Goal: Task Accomplishment & Management: Use online tool/utility

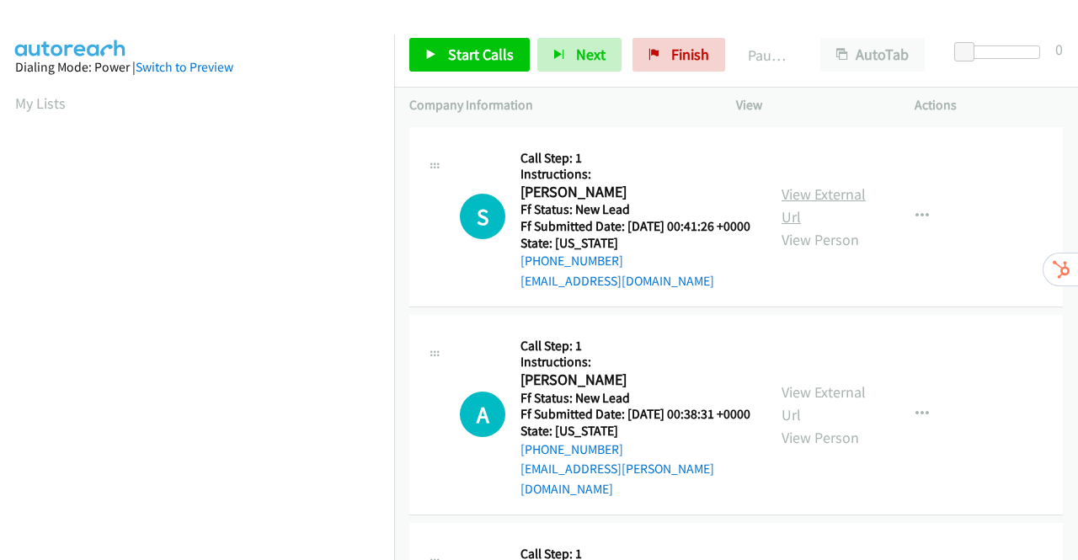
click at [817, 201] on link "View External Url" at bounding box center [824, 205] width 84 height 42
click at [837, 407] on link "View External Url" at bounding box center [824, 403] width 84 height 42
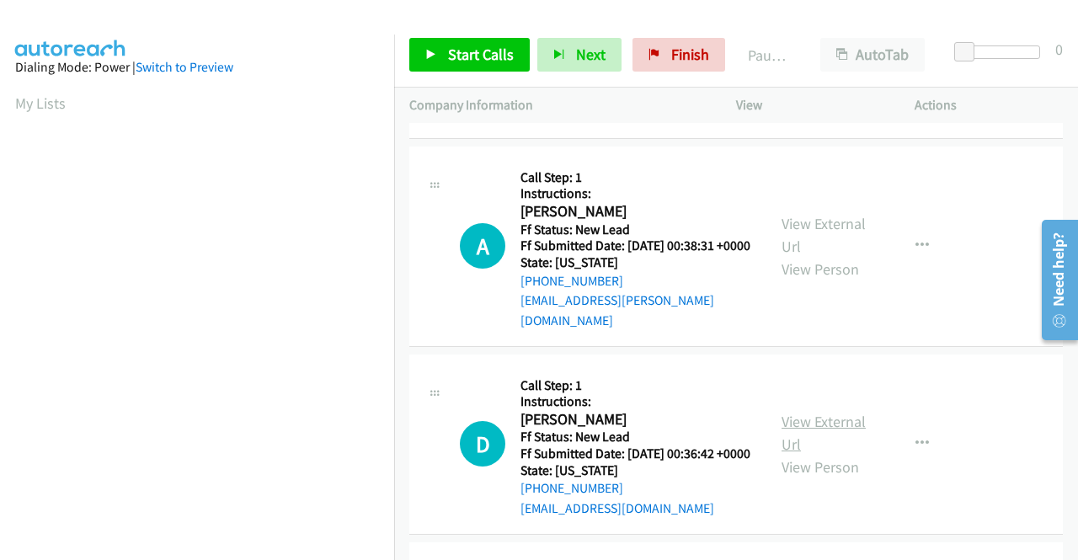
click at [791, 441] on link "View External Url" at bounding box center [824, 433] width 84 height 42
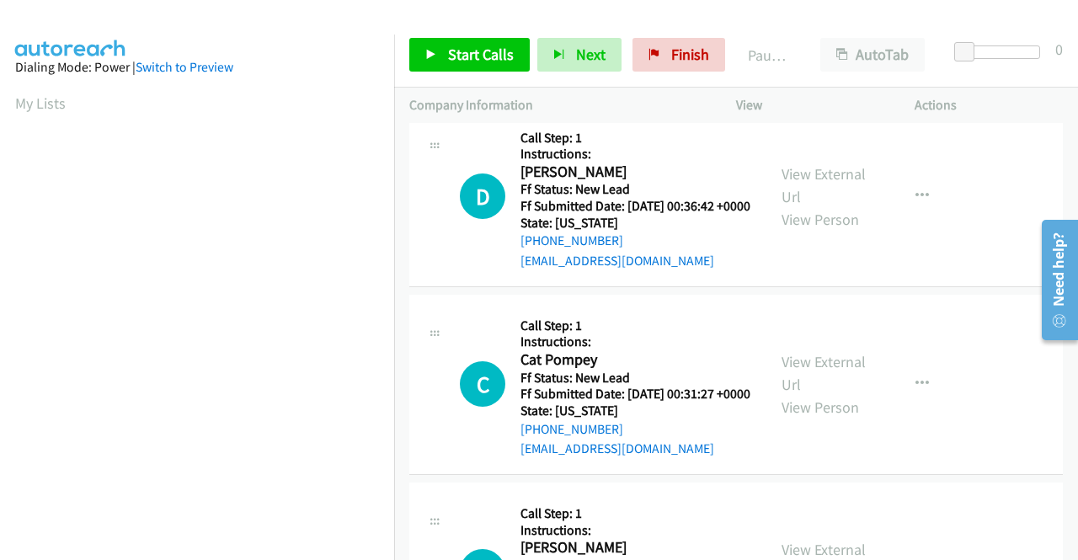
scroll to position [421, 0]
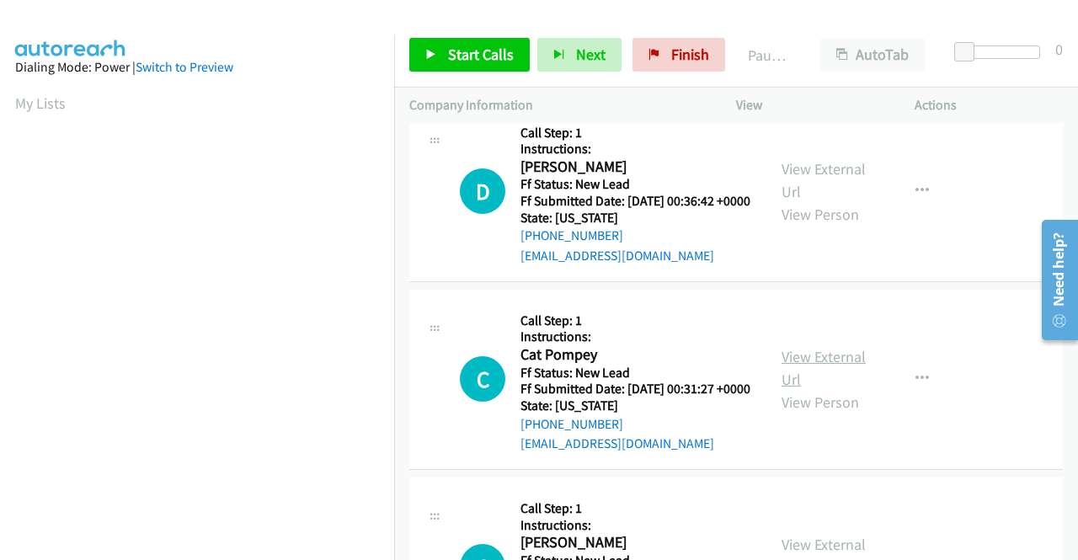
click at [828, 389] on link "View External Url" at bounding box center [824, 368] width 84 height 42
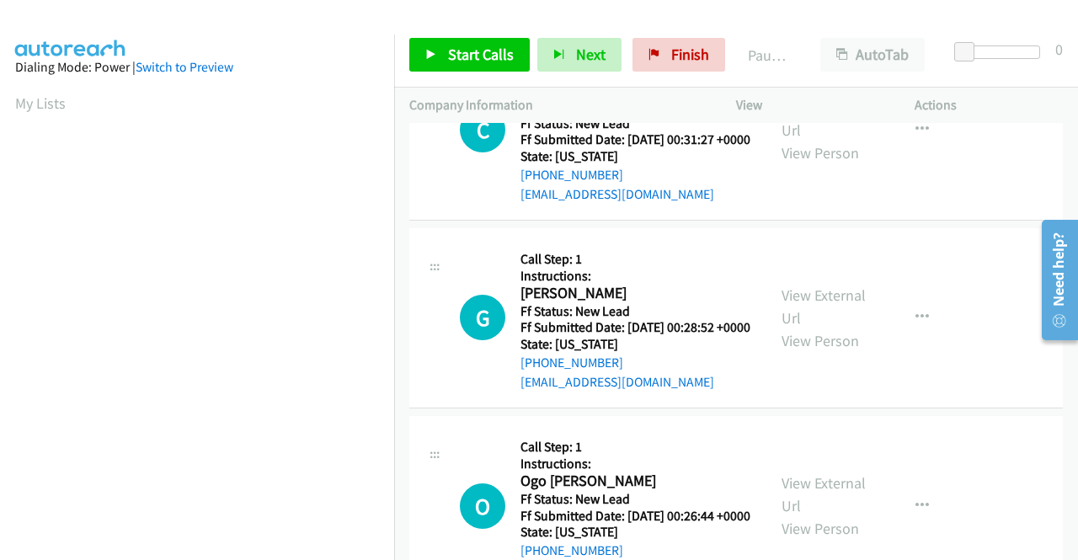
scroll to position [674, 0]
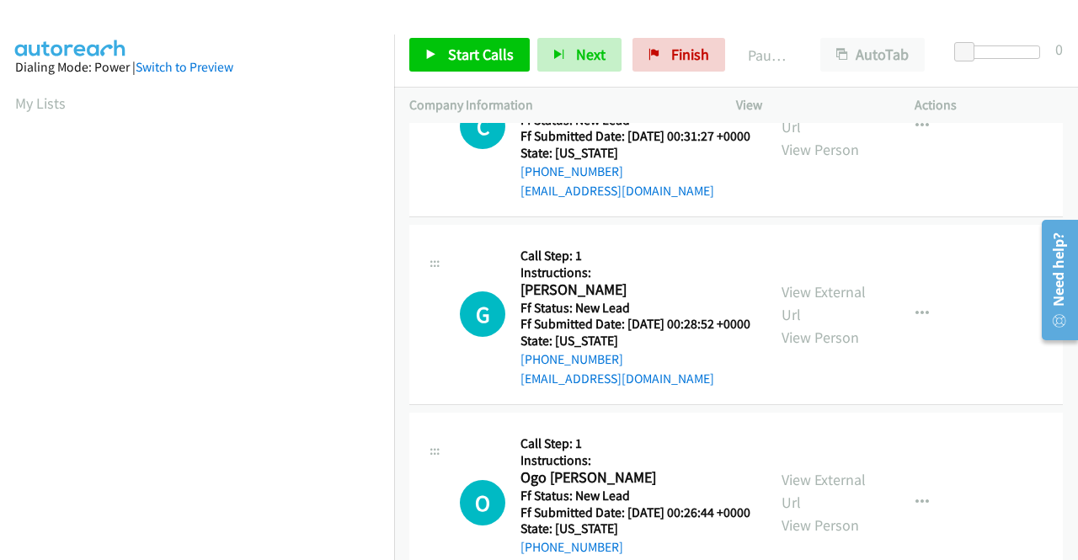
click at [818, 349] on div "View External Url View Person" at bounding box center [826, 314] width 88 height 68
click at [815, 324] on link "View External Url" at bounding box center [824, 303] width 84 height 42
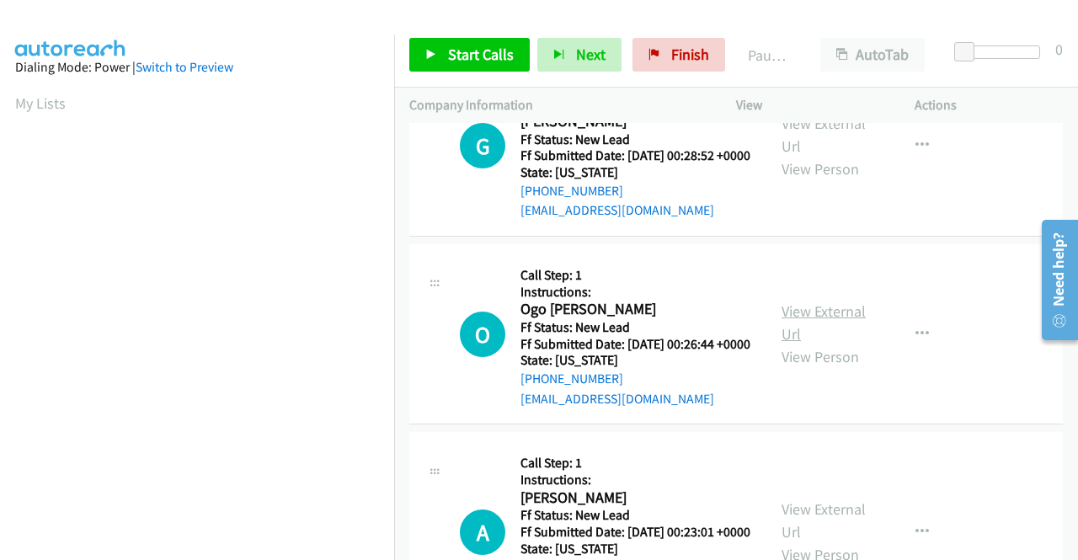
click at [818, 344] on link "View External Url" at bounding box center [824, 323] width 84 height 42
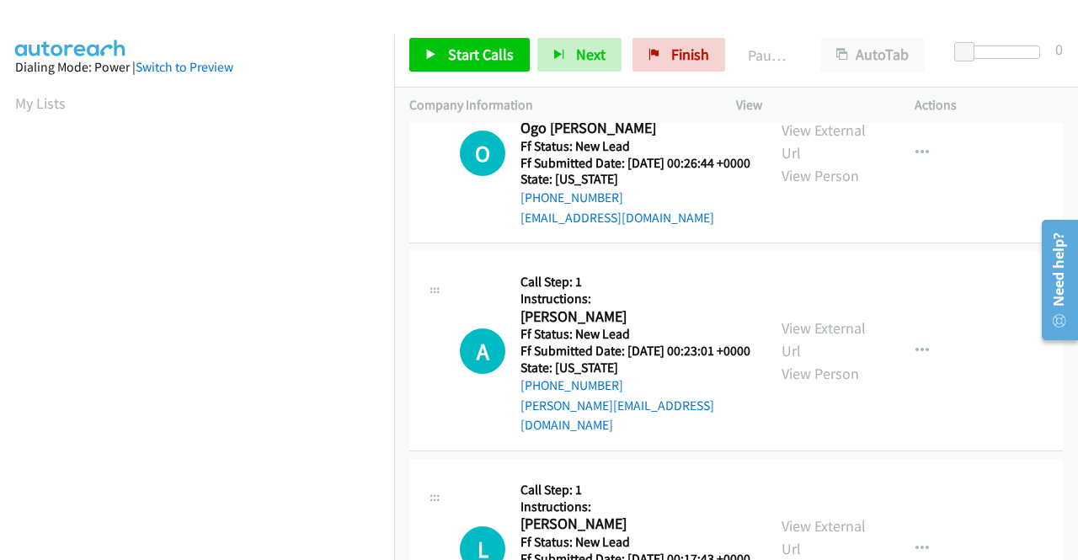
scroll to position [1095, 0]
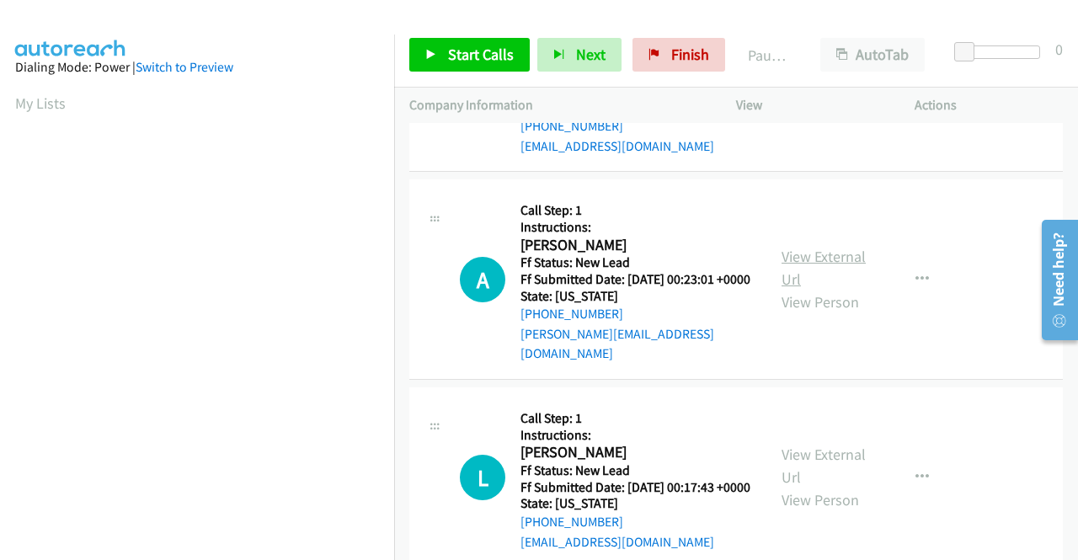
click at [829, 289] on link "View External Url" at bounding box center [824, 268] width 84 height 42
click at [431, 60] on link "Start Calls" at bounding box center [469, 55] width 120 height 34
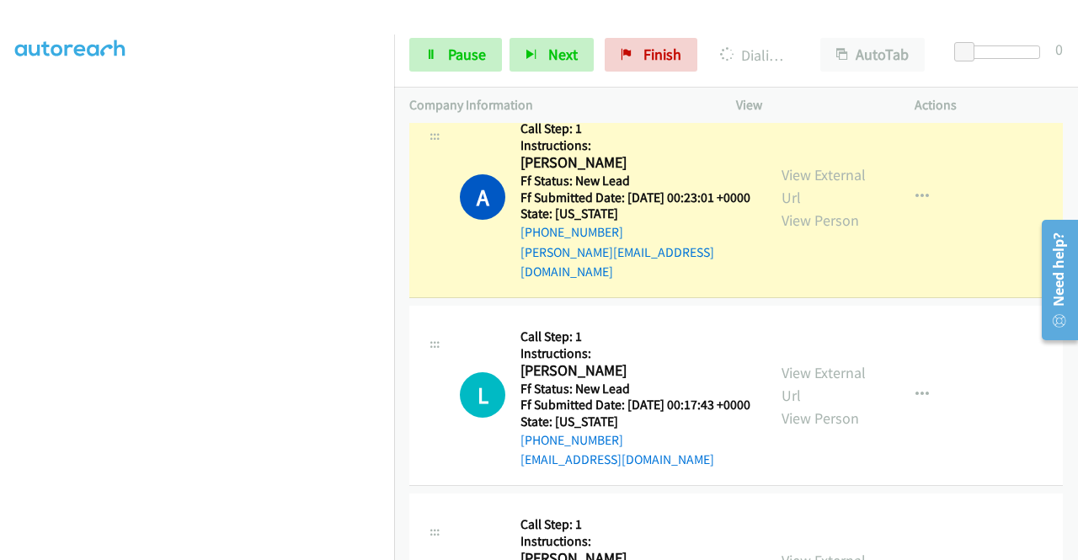
scroll to position [1454, 0]
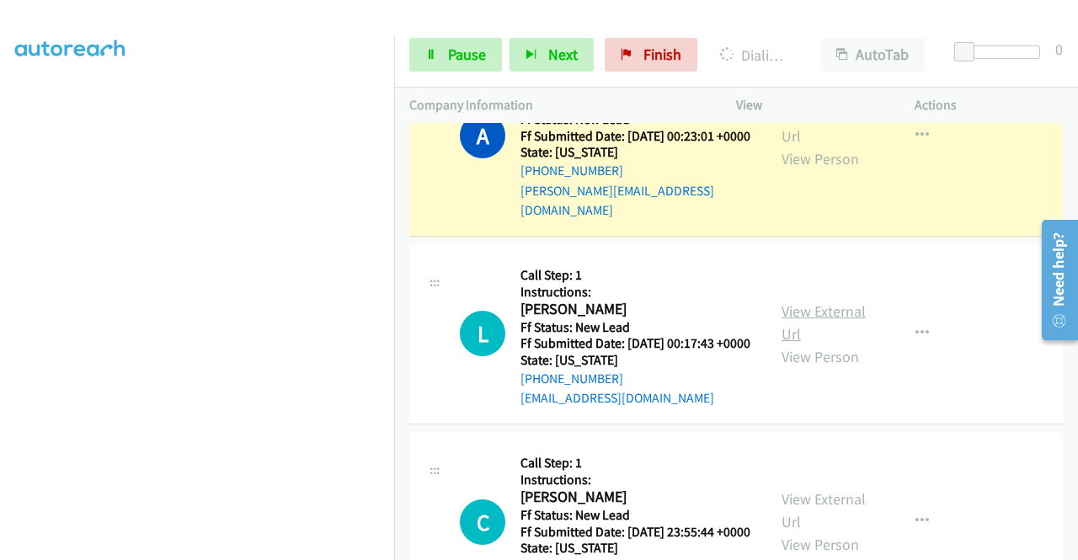
click at [799, 344] on link "View External Url" at bounding box center [824, 323] width 84 height 42
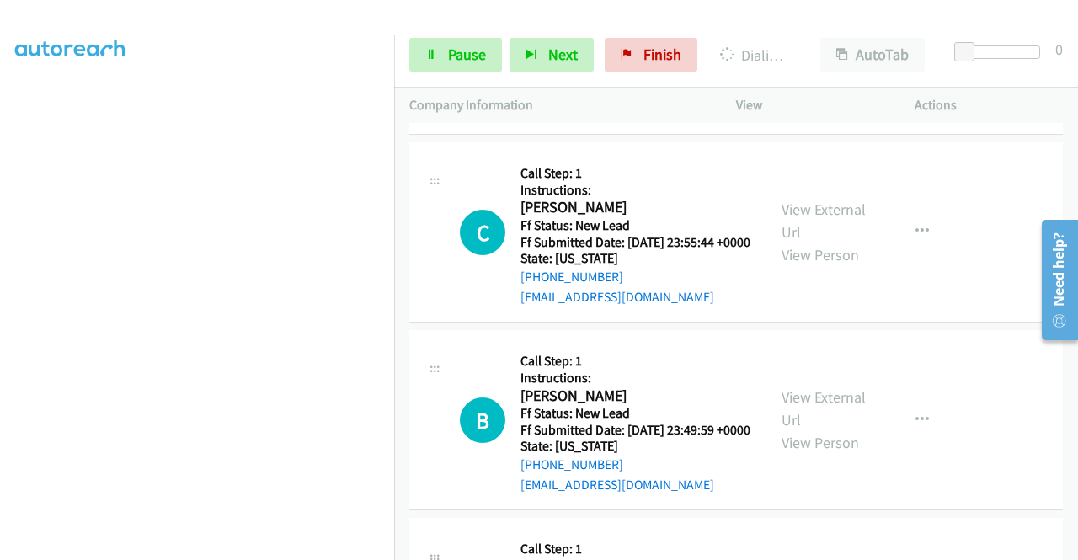
scroll to position [1791, 0]
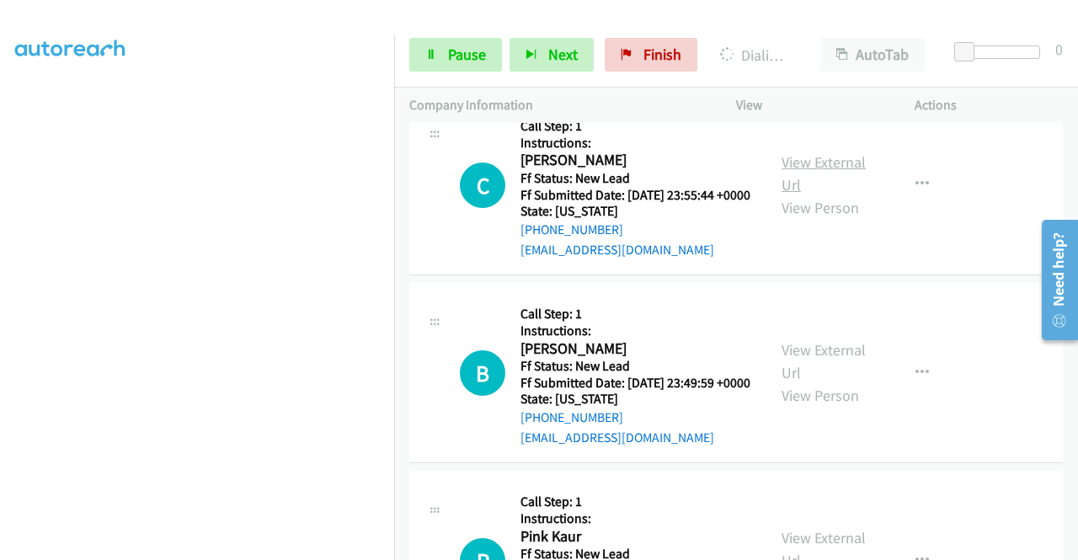
click at [804, 195] on link "View External Url" at bounding box center [824, 173] width 84 height 42
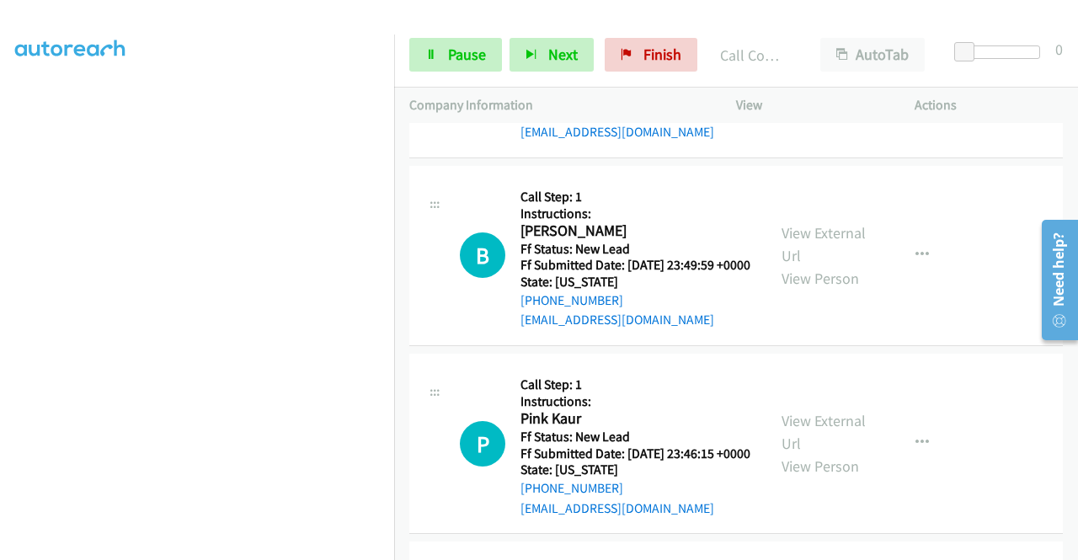
scroll to position [2079, 0]
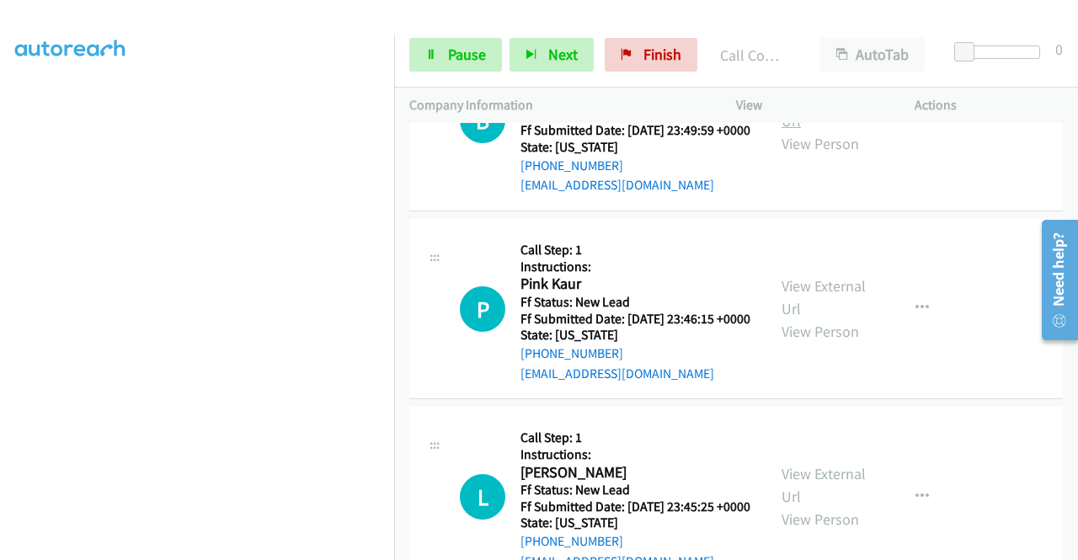
click at [832, 131] on link "View External Url" at bounding box center [824, 109] width 84 height 42
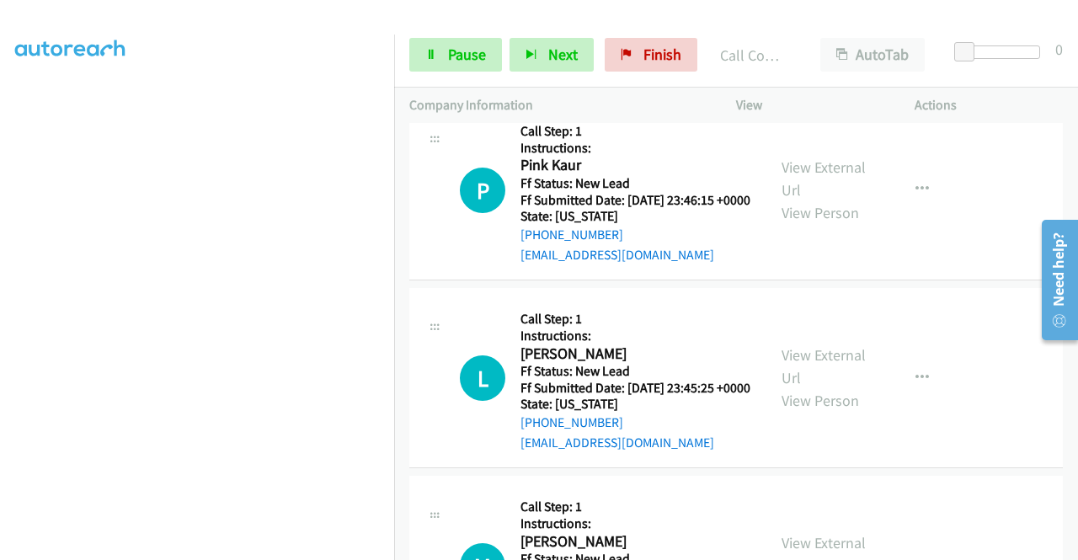
scroll to position [2247, 0]
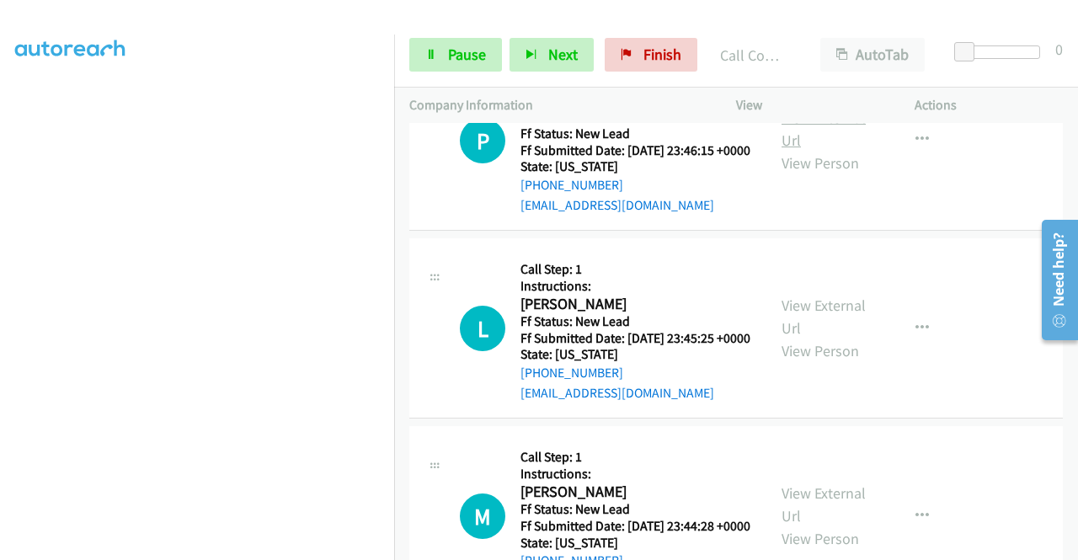
click at [797, 150] on link "View External Url" at bounding box center [824, 129] width 84 height 42
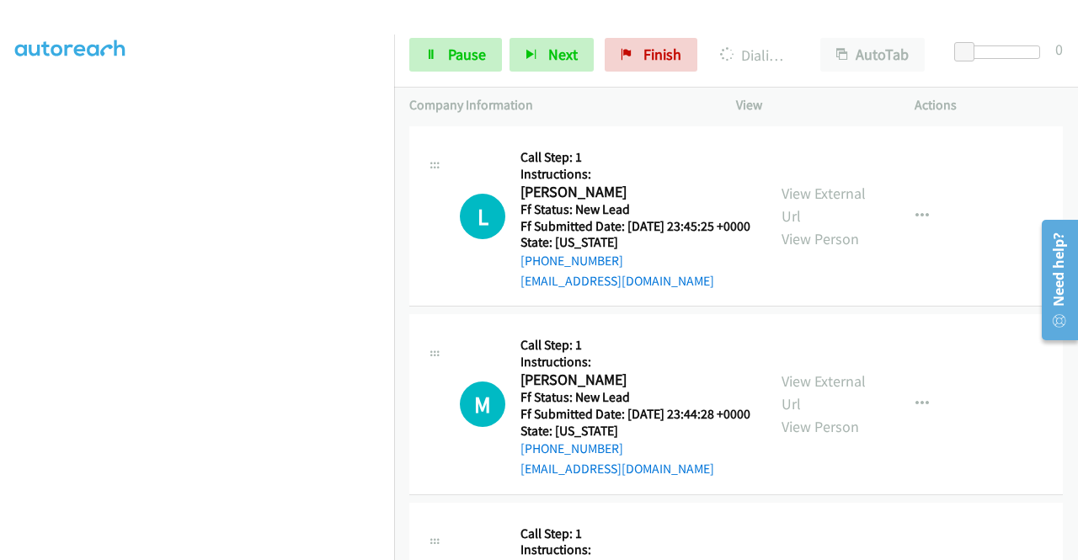
scroll to position [2500, 0]
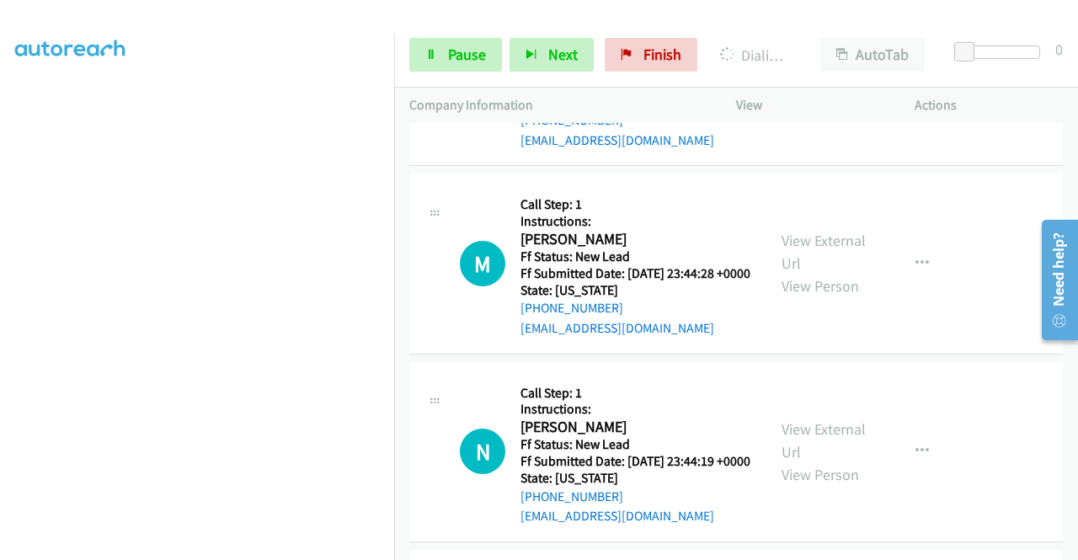
click at [828, 85] on link "View External Url" at bounding box center [824, 64] width 84 height 42
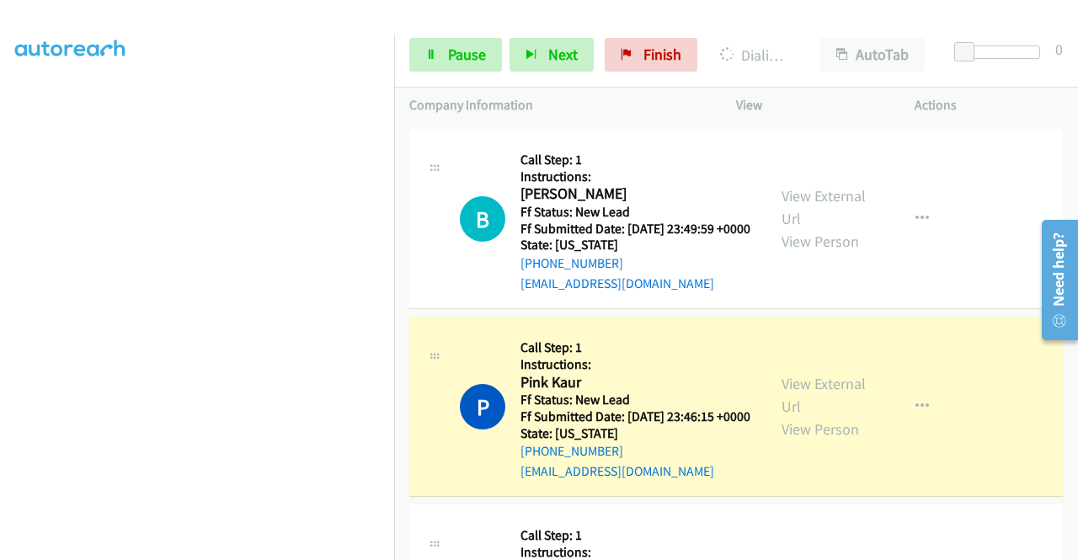
scroll to position [2079, 0]
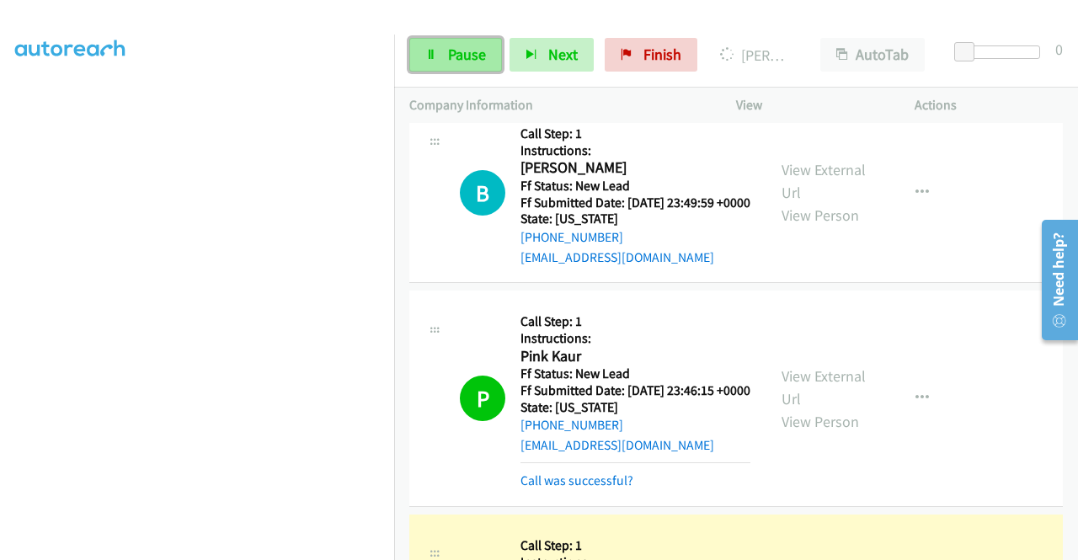
click at [454, 57] on span "Pause" at bounding box center [467, 54] width 38 height 19
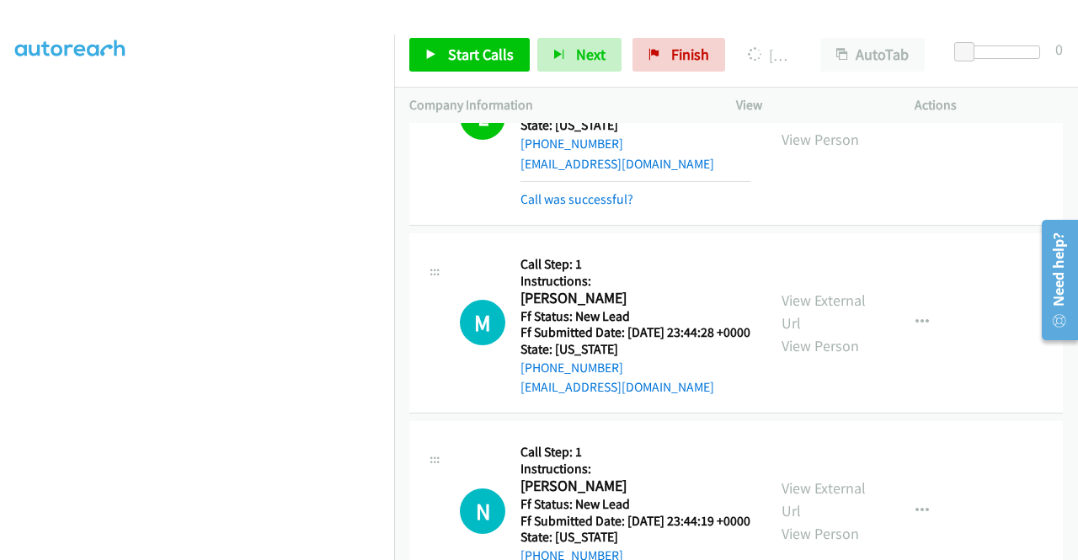
scroll to position [2620, 0]
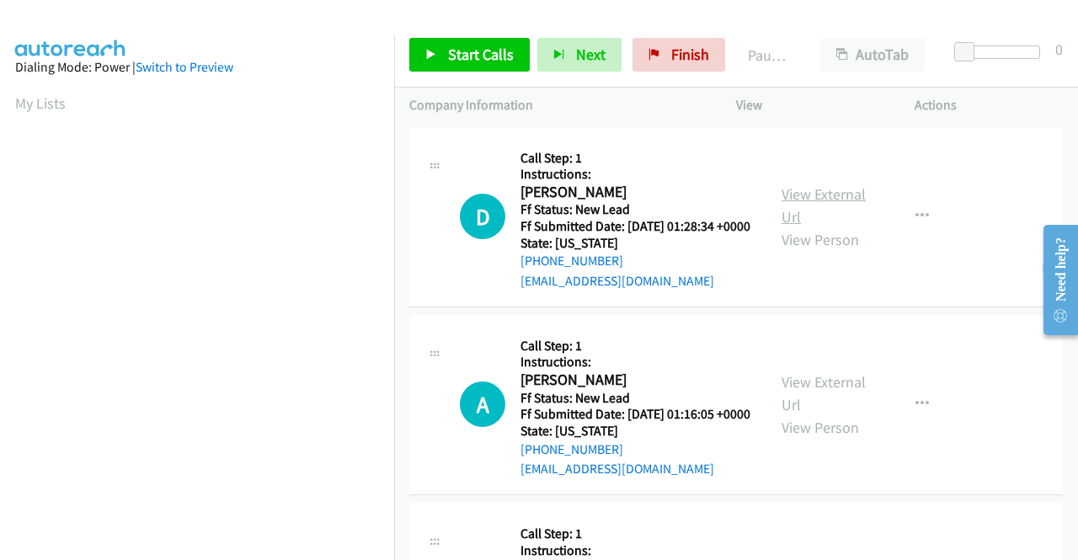
click at [809, 206] on link "View External Url" at bounding box center [824, 205] width 84 height 42
click at [827, 409] on link "View External Url" at bounding box center [824, 393] width 84 height 42
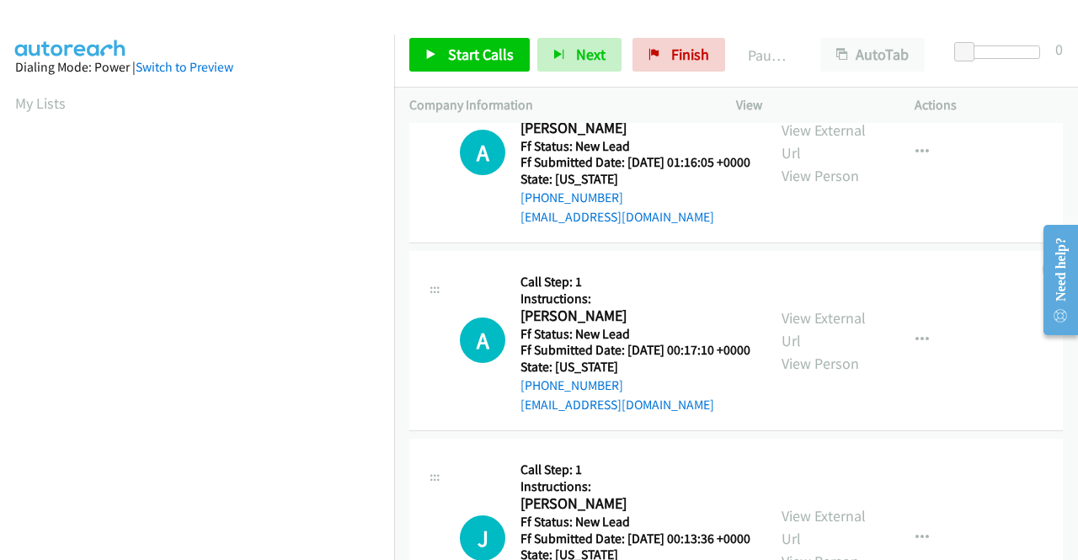
scroll to position [253, 0]
click at [814, 350] on link "View External Url" at bounding box center [824, 328] width 84 height 42
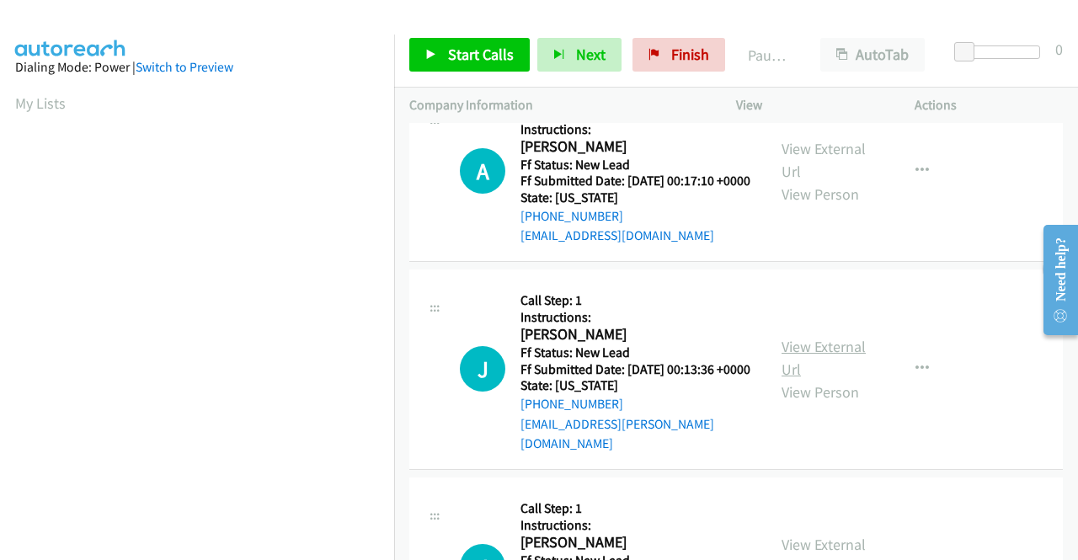
click at [825, 379] on link "View External Url" at bounding box center [824, 358] width 84 height 42
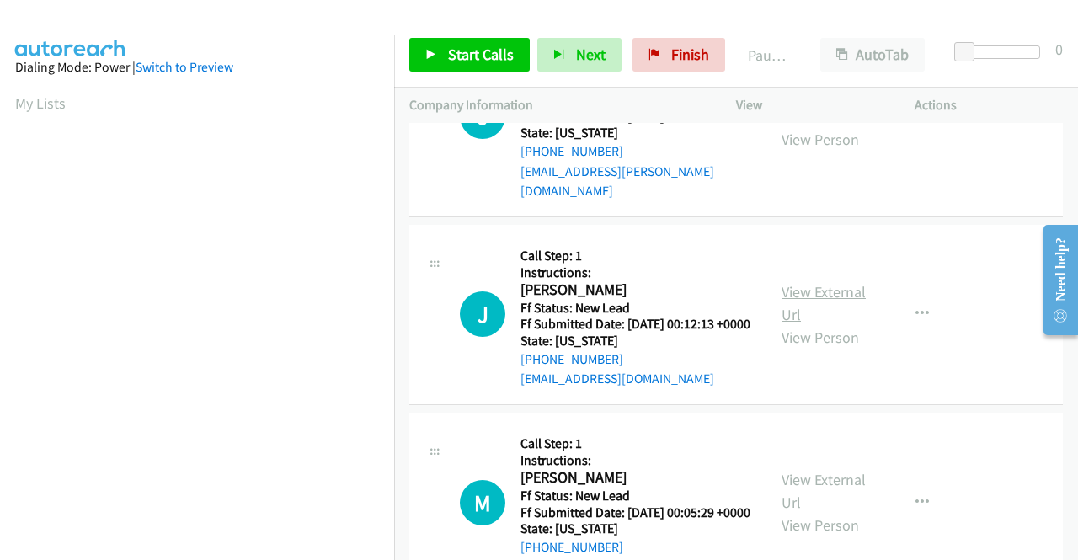
click at [832, 324] on link "View External Url" at bounding box center [824, 303] width 84 height 42
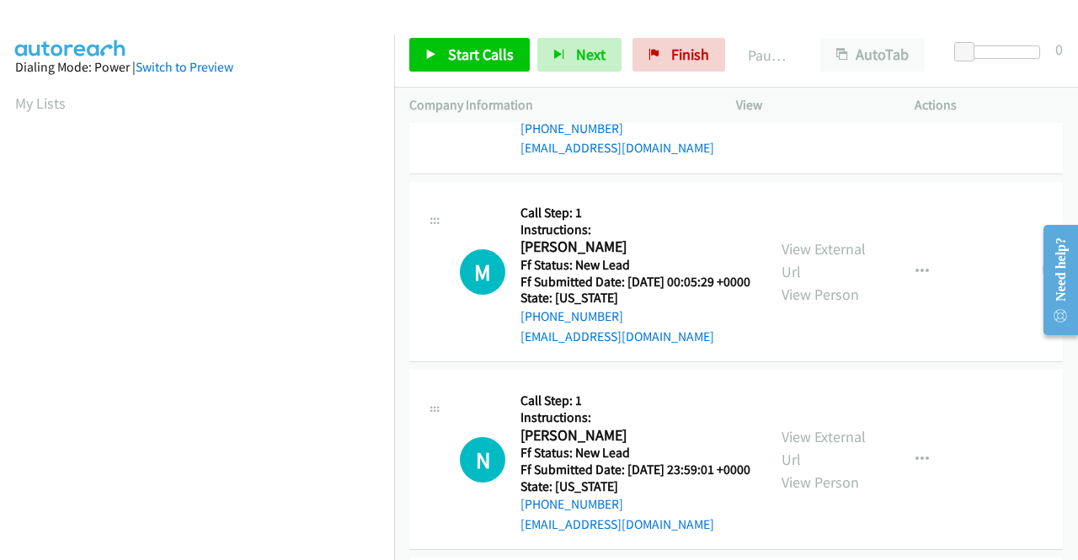
scroll to position [927, 0]
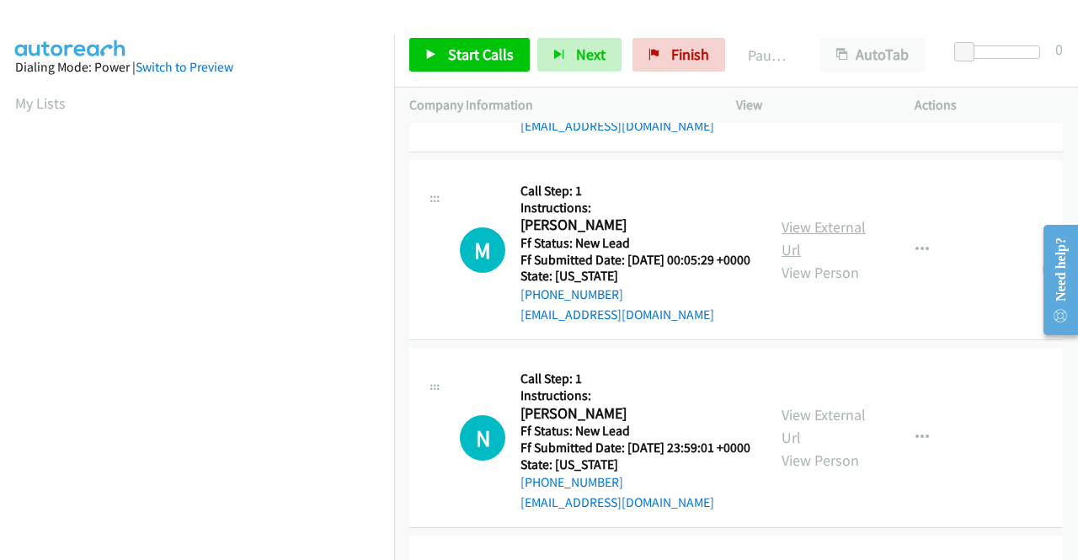
click at [816, 259] on link "View External Url" at bounding box center [824, 238] width 84 height 42
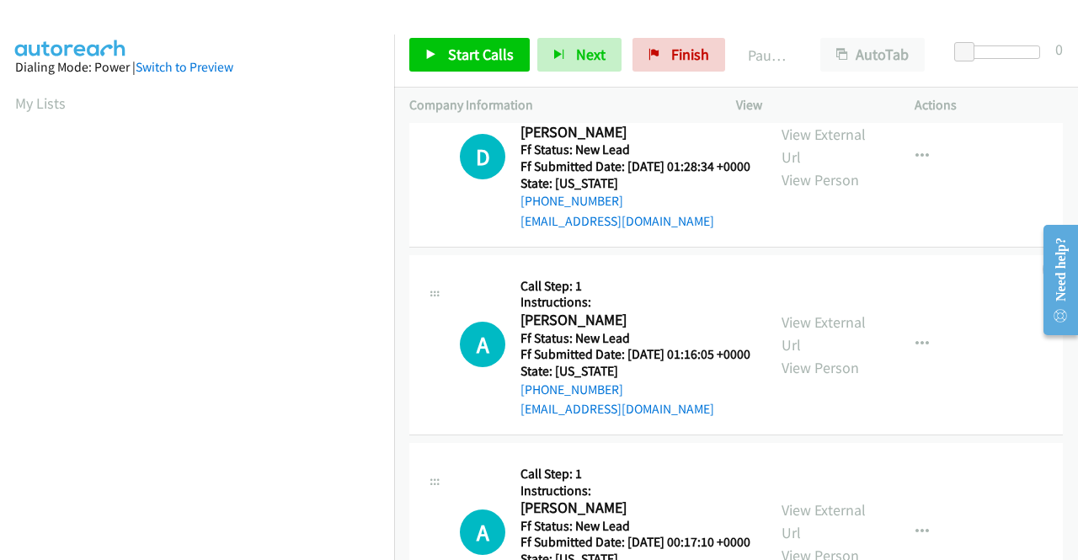
scroll to position [0, 0]
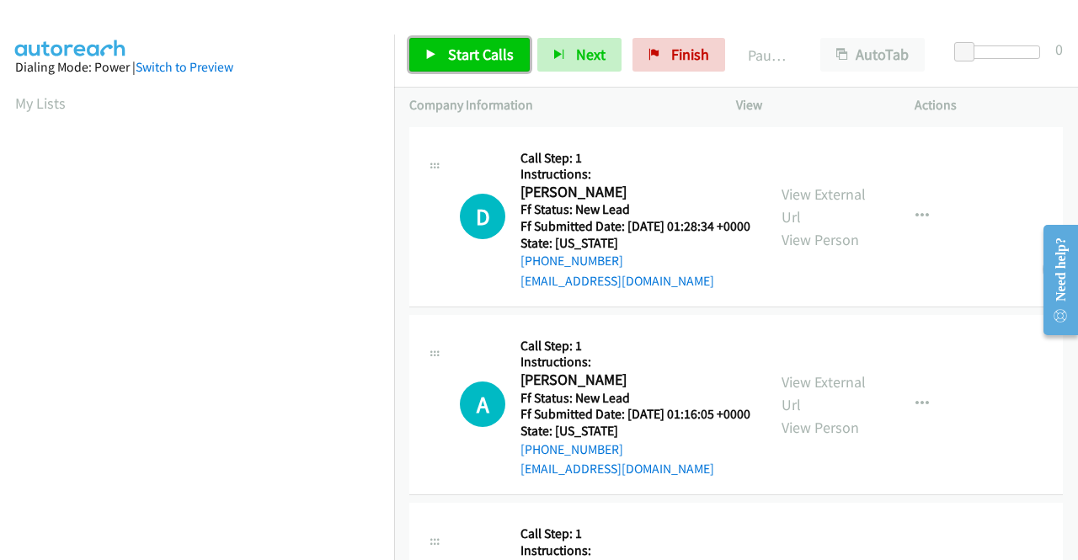
click at [463, 50] on span "Start Calls" at bounding box center [481, 54] width 66 height 19
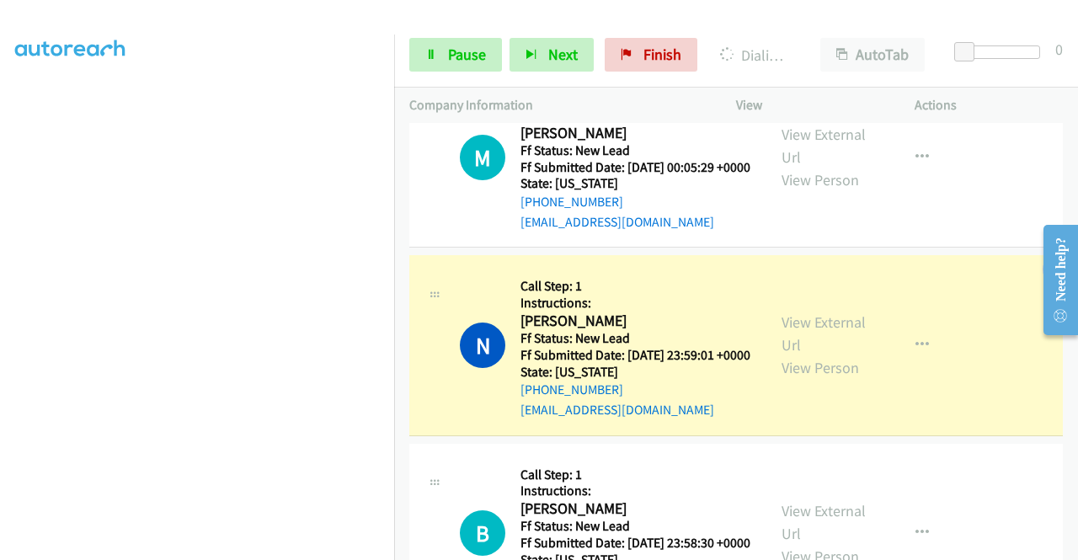
scroll to position [1281, 0]
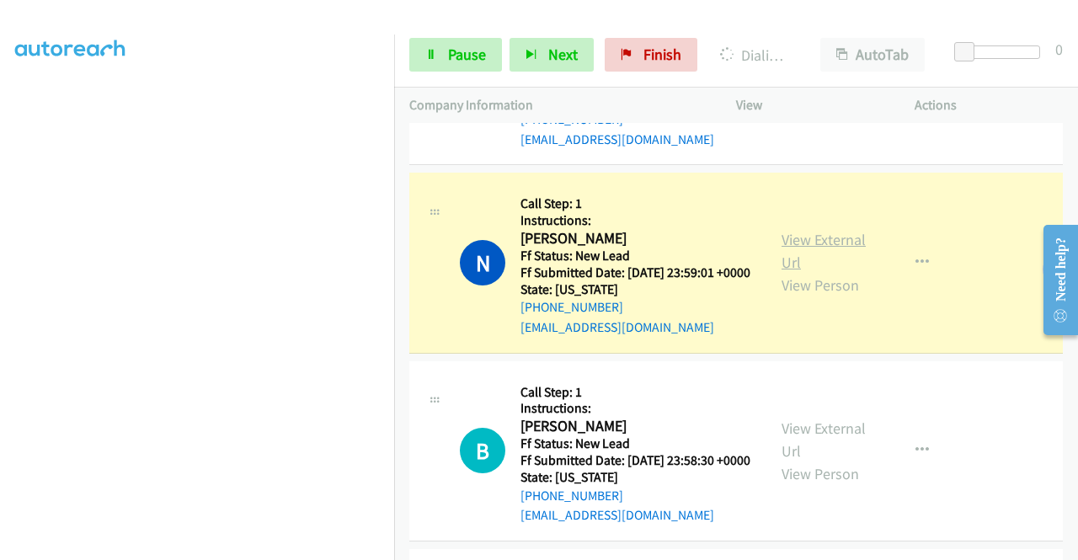
click at [792, 272] on link "View External Url" at bounding box center [824, 251] width 84 height 42
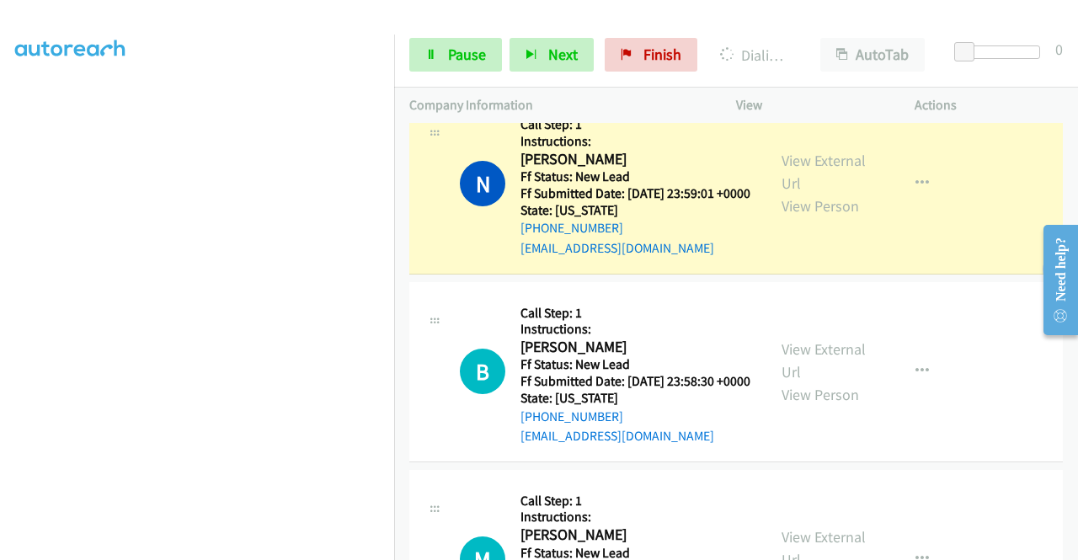
scroll to position [1450, 0]
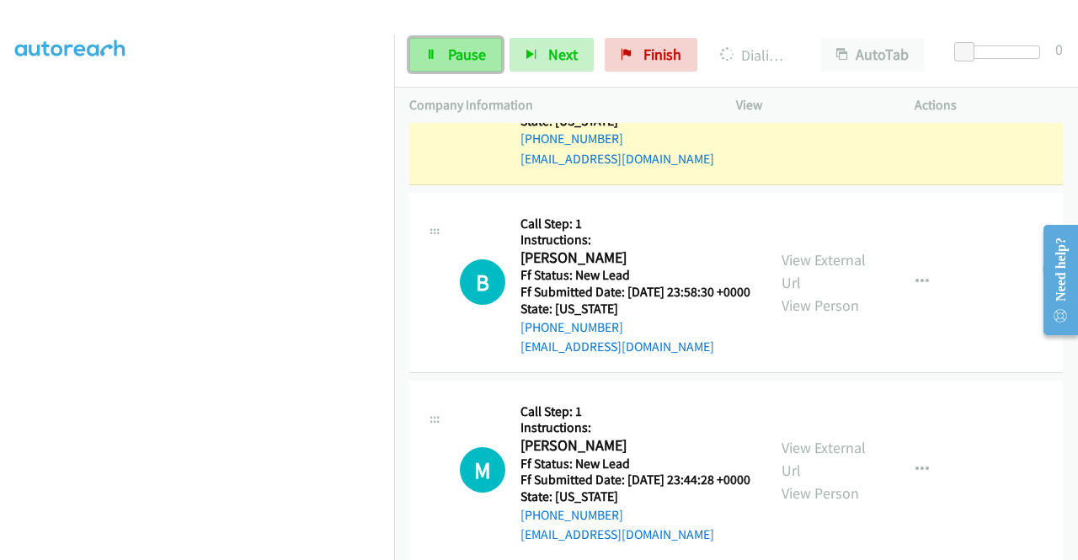
click at [458, 60] on span "Pause" at bounding box center [467, 54] width 38 height 19
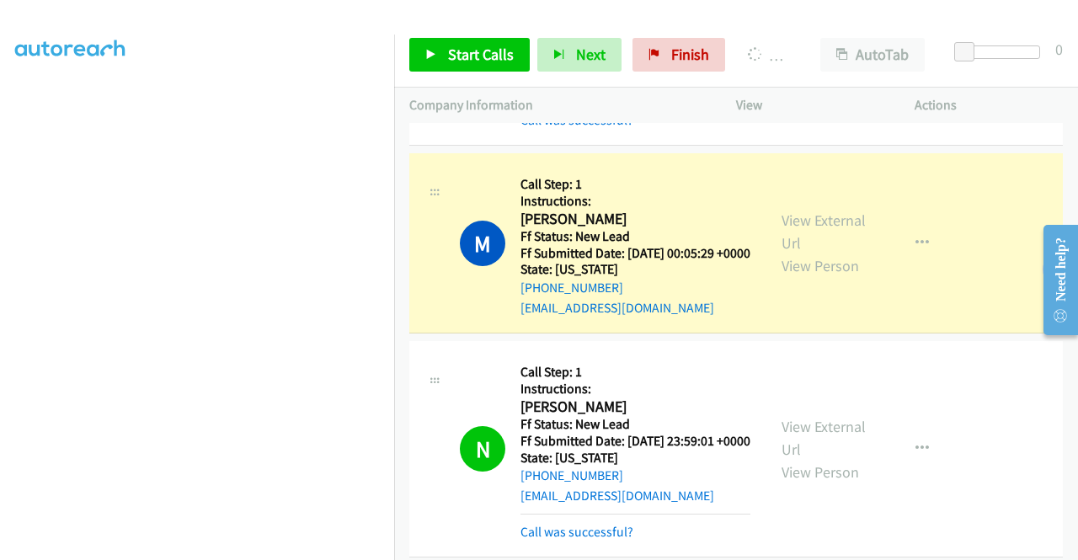
scroll to position [384, 0]
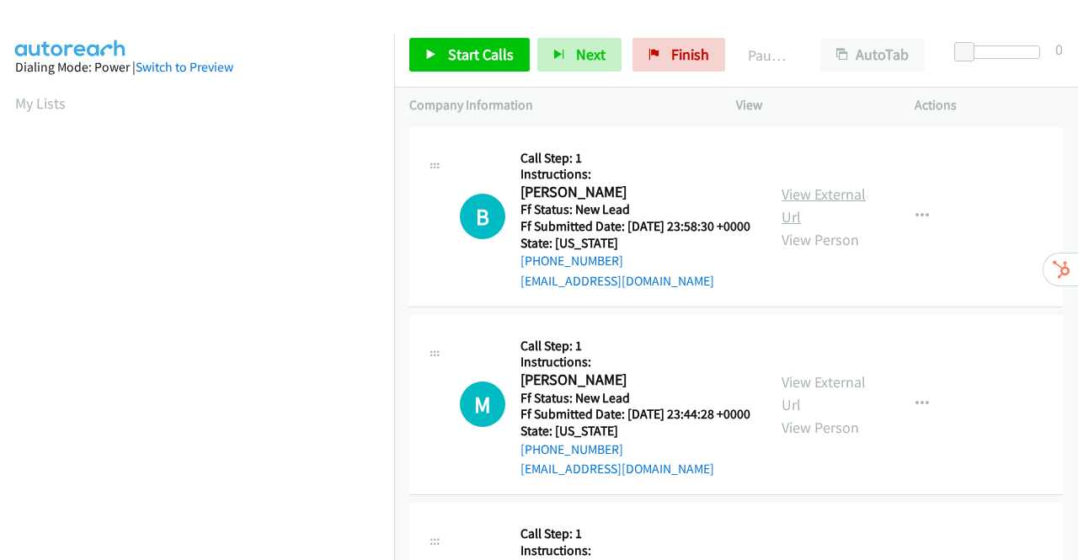
click at [805, 202] on link "View External Url" at bounding box center [824, 205] width 84 height 42
click at [818, 409] on link "View External Url" at bounding box center [824, 393] width 84 height 42
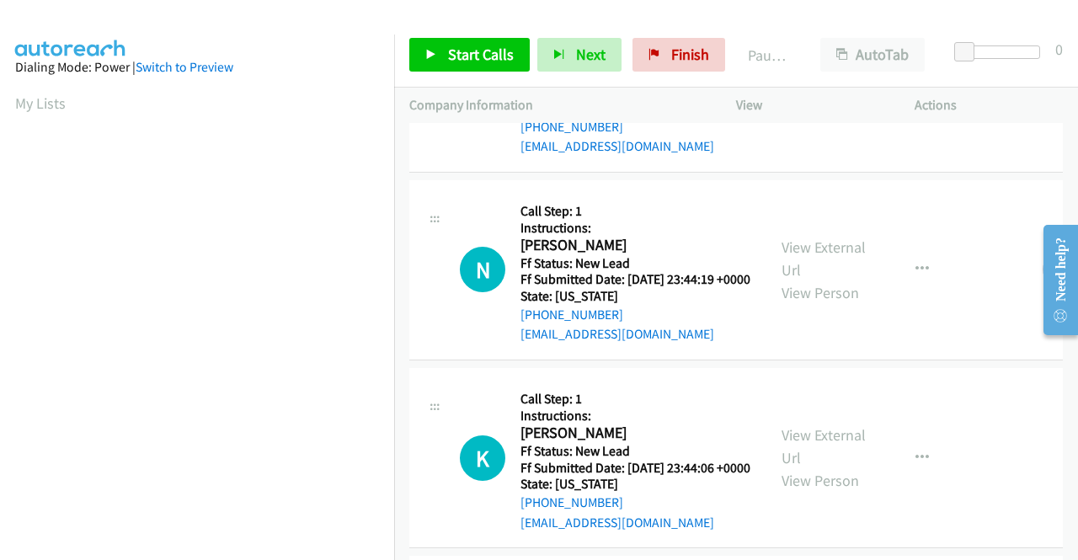
scroll to position [337, 0]
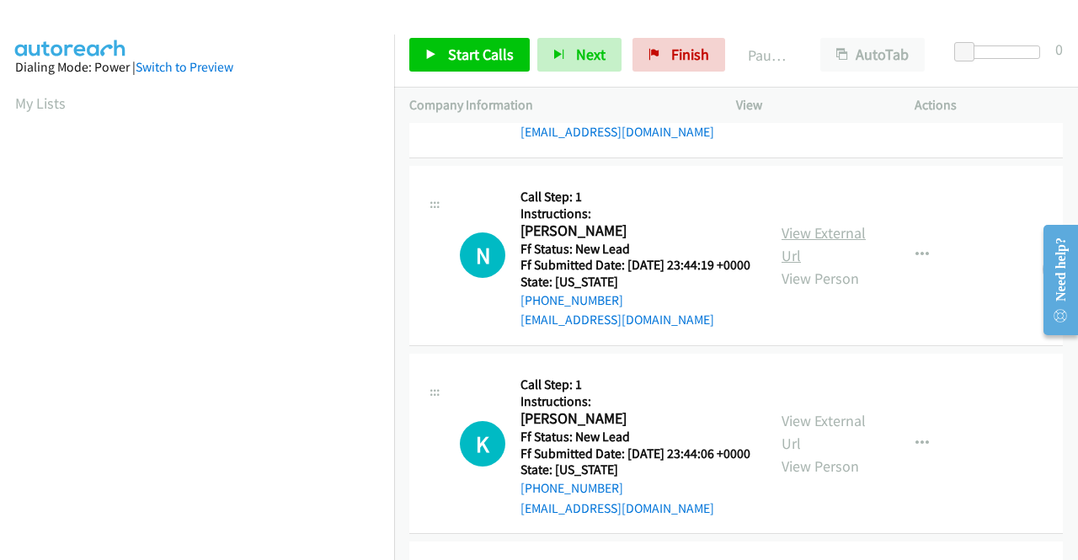
click at [814, 265] on link "View External Url" at bounding box center [824, 244] width 84 height 42
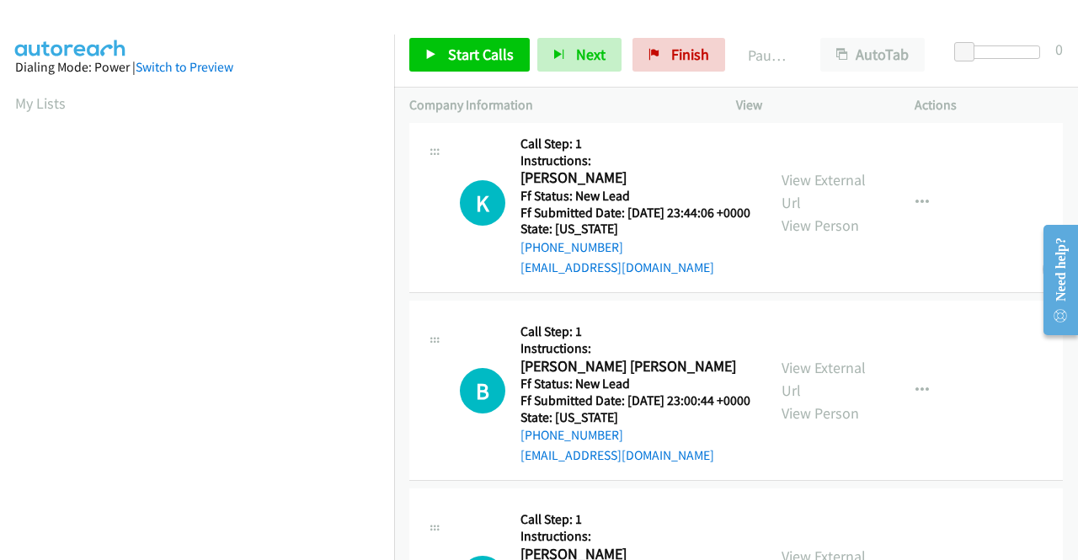
scroll to position [590, 0]
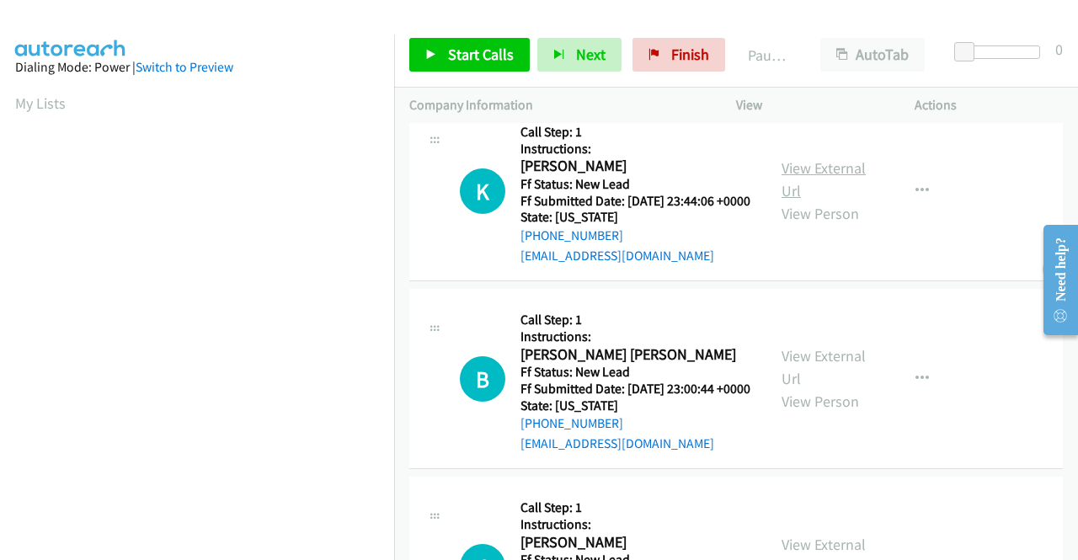
click at [835, 200] on link "View External Url" at bounding box center [824, 179] width 84 height 42
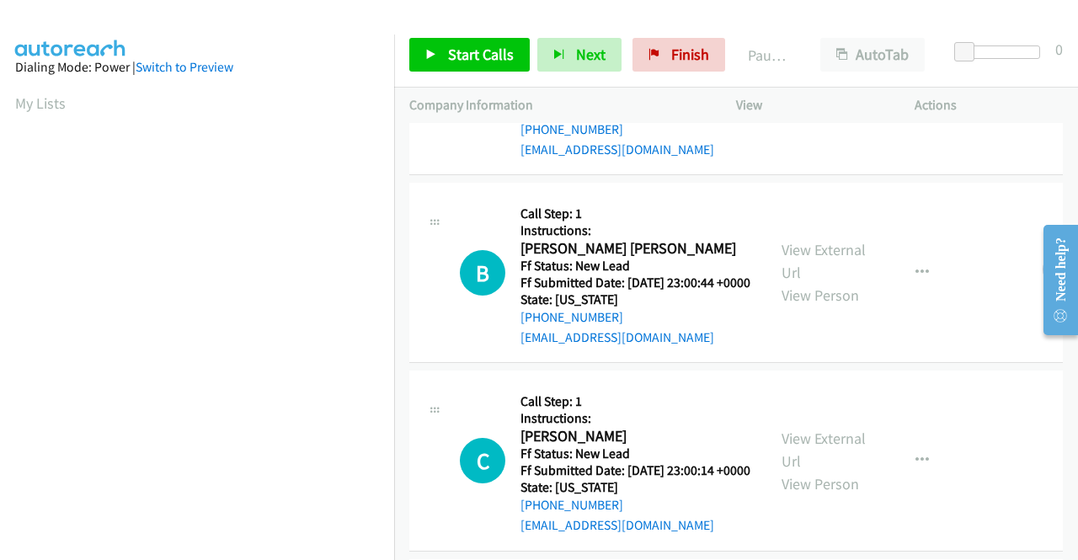
scroll to position [758, 0]
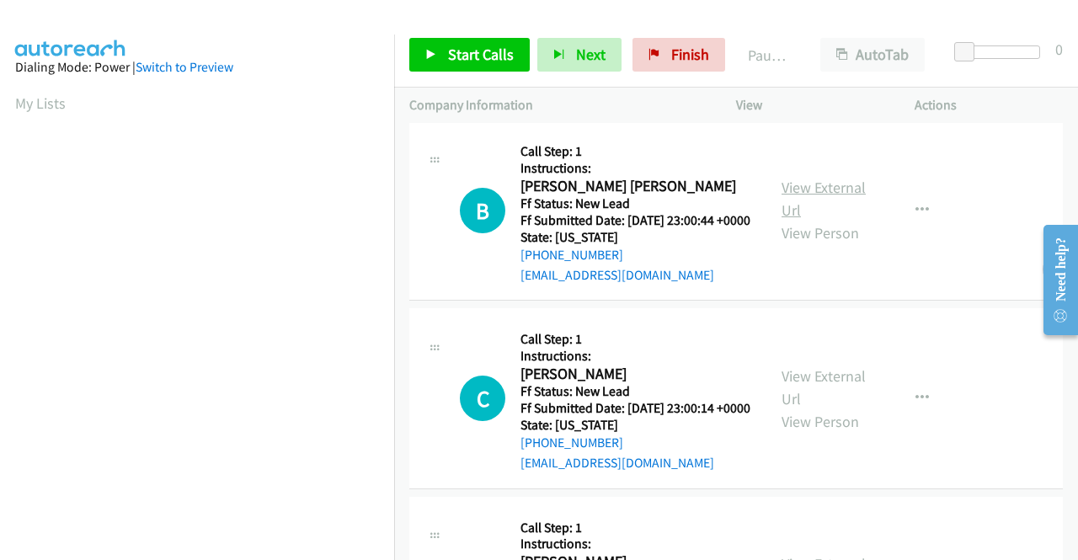
click at [799, 220] on link "View External Url" at bounding box center [824, 199] width 84 height 42
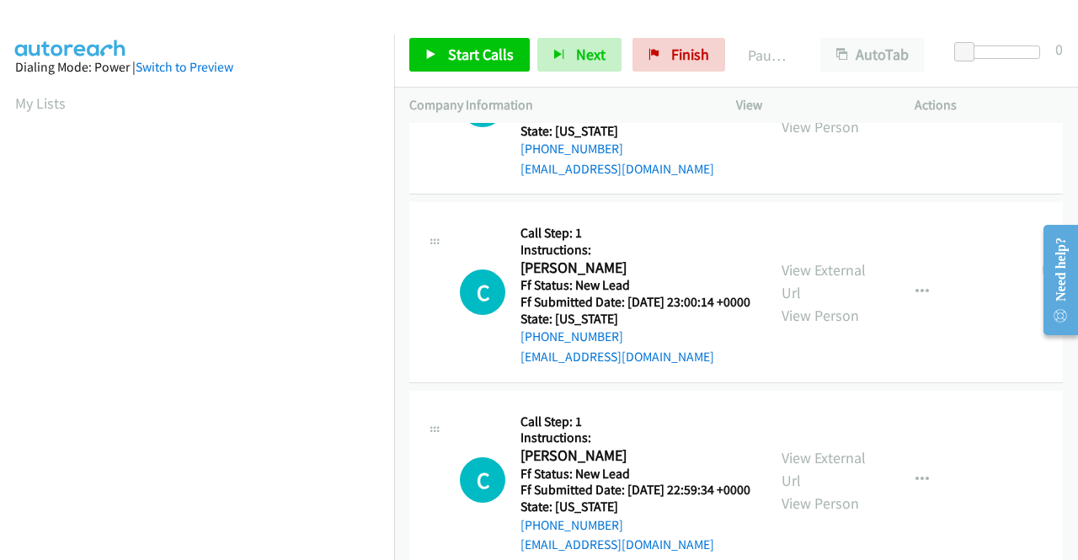
scroll to position [927, 0]
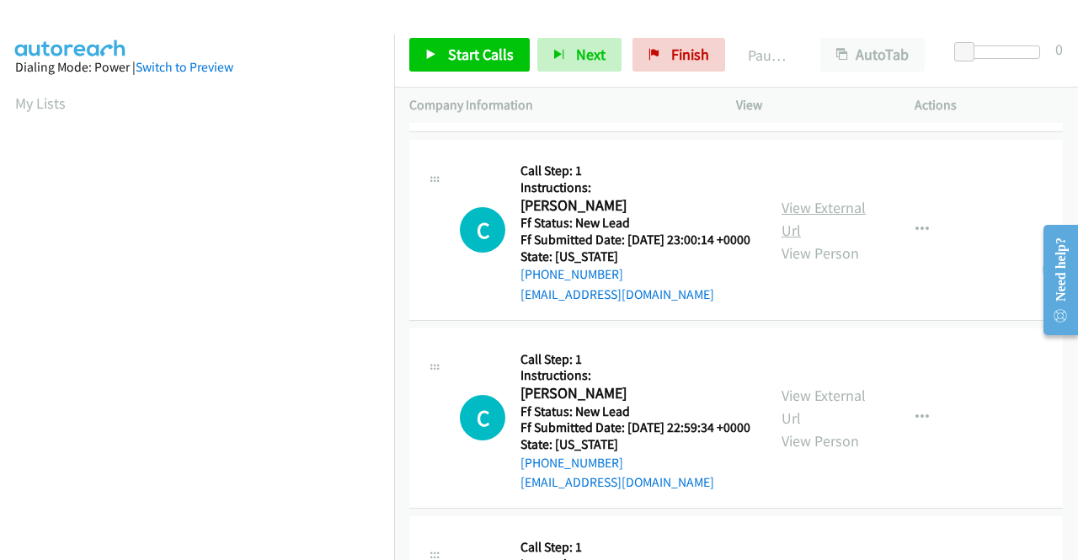
click at [788, 240] on link "View External Url" at bounding box center [824, 219] width 84 height 42
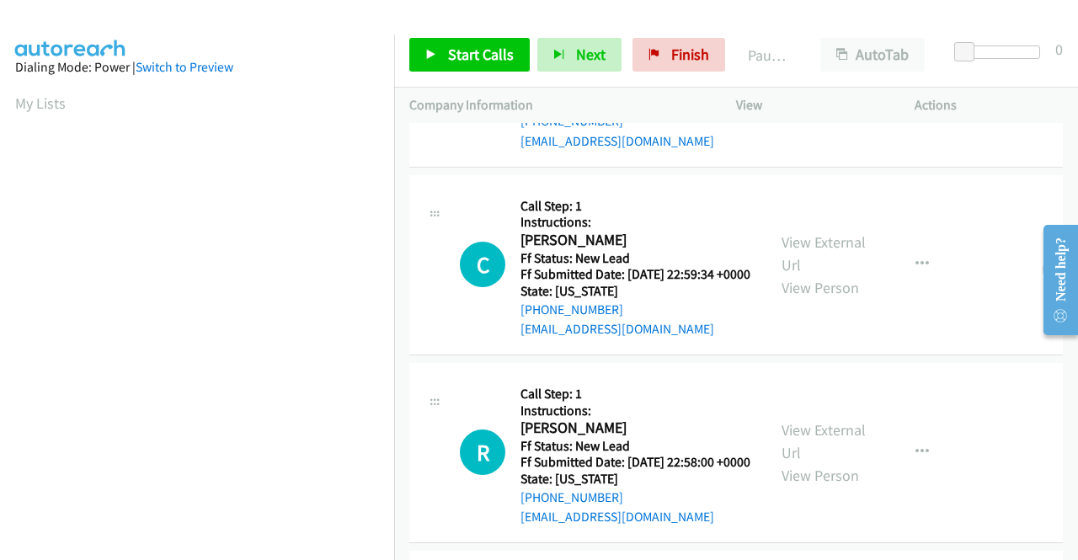
scroll to position [1095, 0]
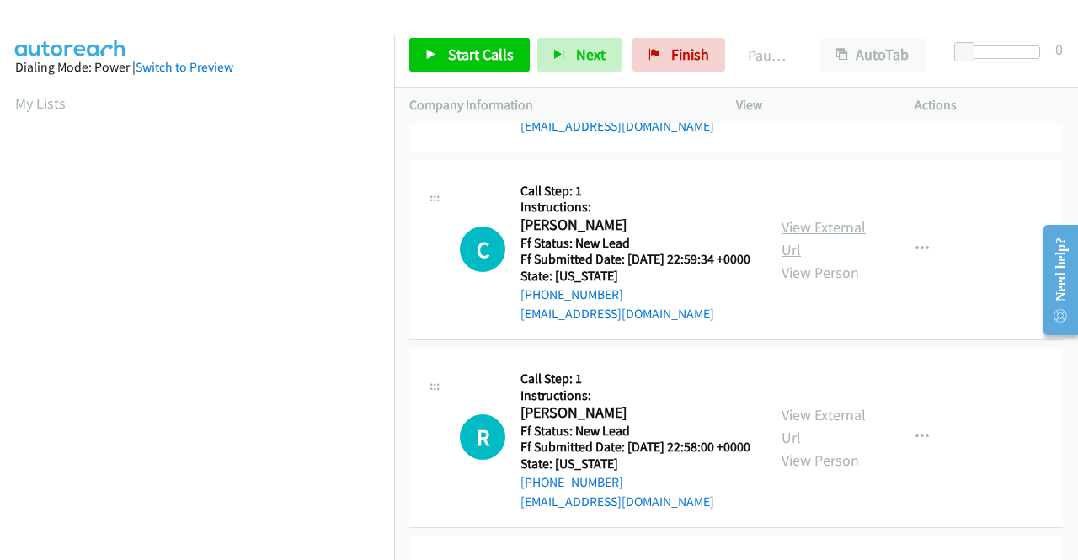
click at [829, 259] on link "View External Url" at bounding box center [824, 238] width 84 height 42
click at [470, 53] on span "Start Calls" at bounding box center [481, 54] width 66 height 19
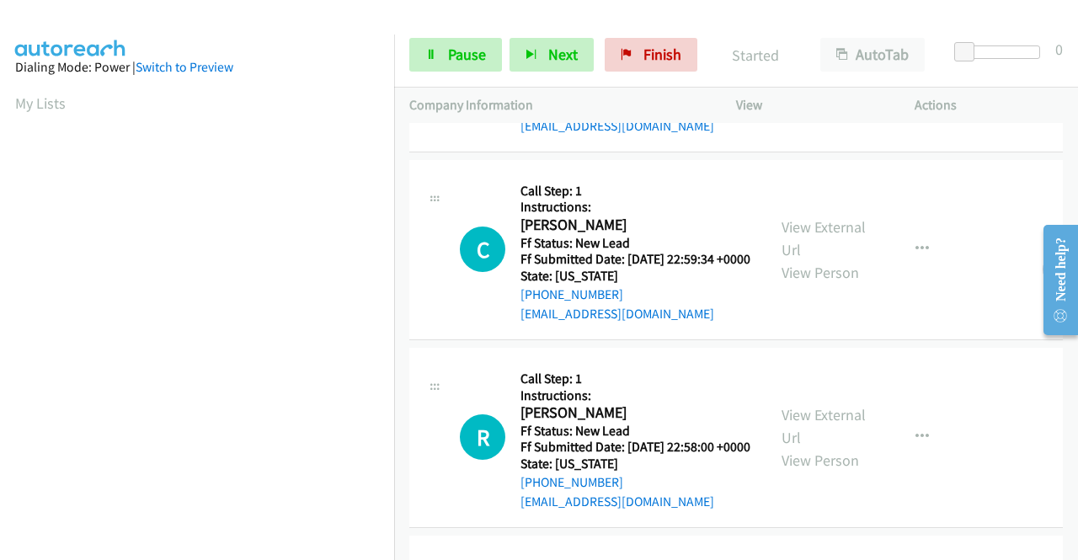
scroll to position [384, 0]
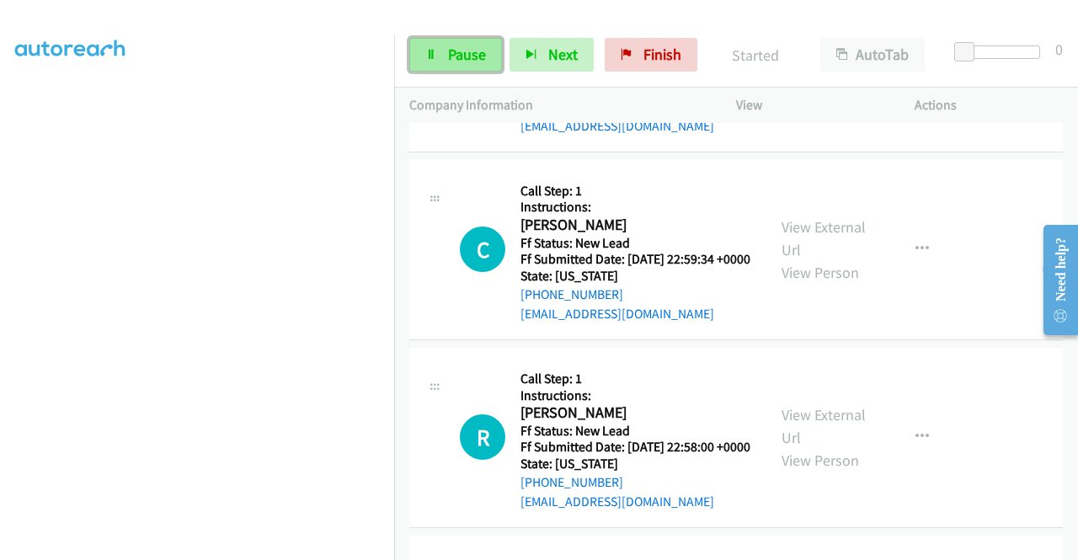
click at [446, 56] on link "Pause" at bounding box center [455, 55] width 93 height 34
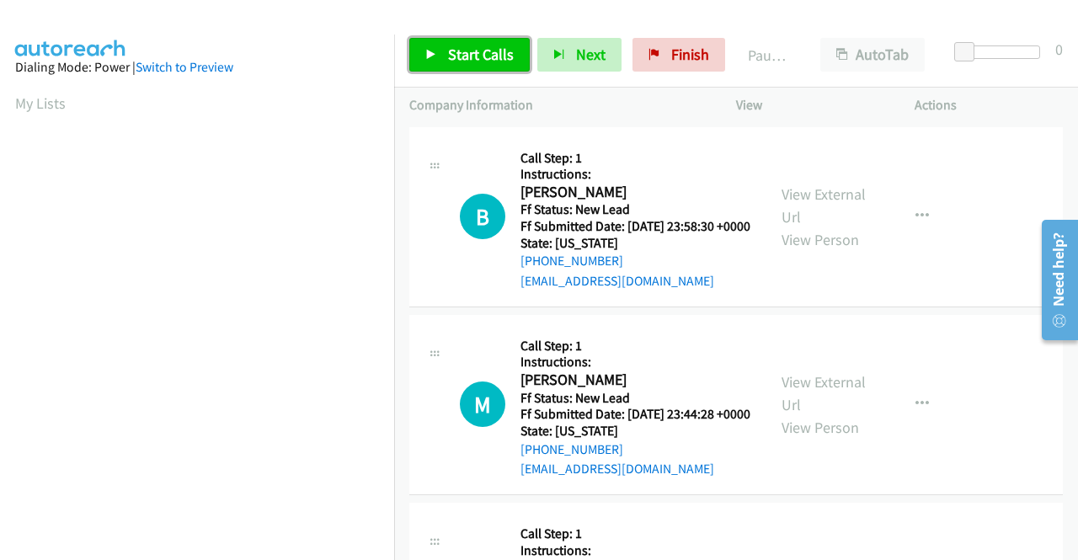
click at [472, 51] on span "Start Calls" at bounding box center [481, 54] width 66 height 19
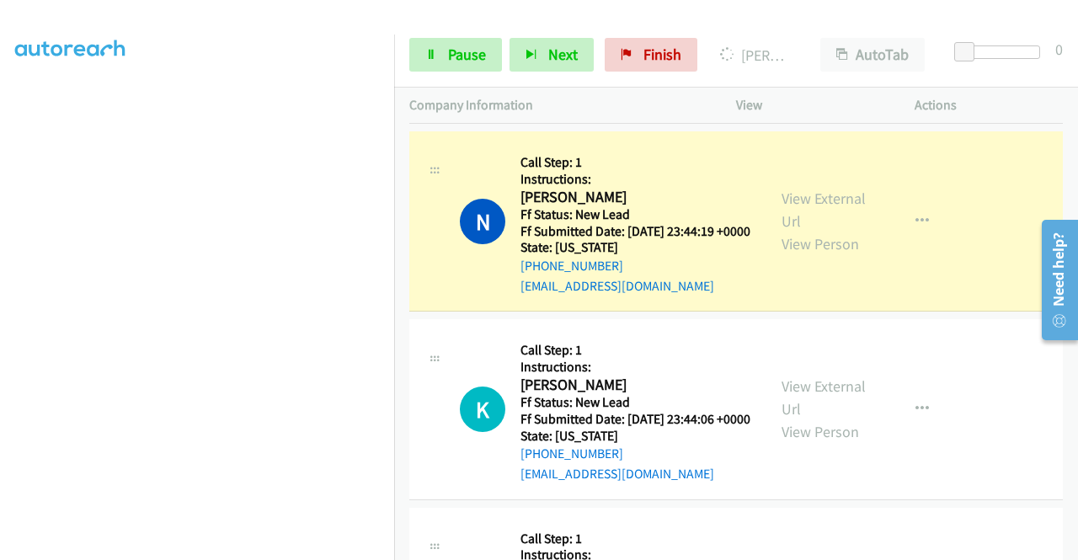
scroll to position [505, 0]
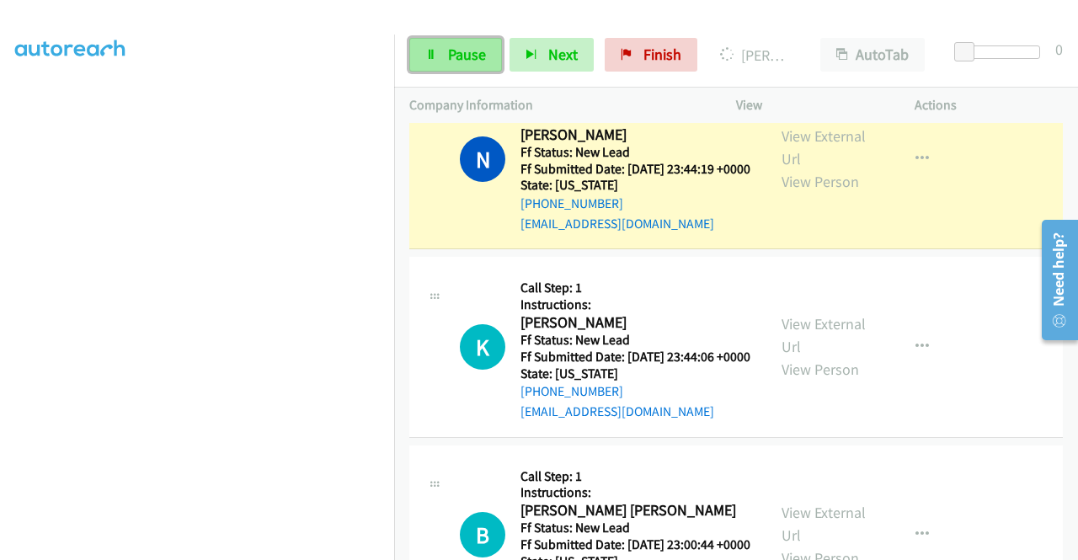
click at [474, 53] on span "Pause" at bounding box center [467, 54] width 38 height 19
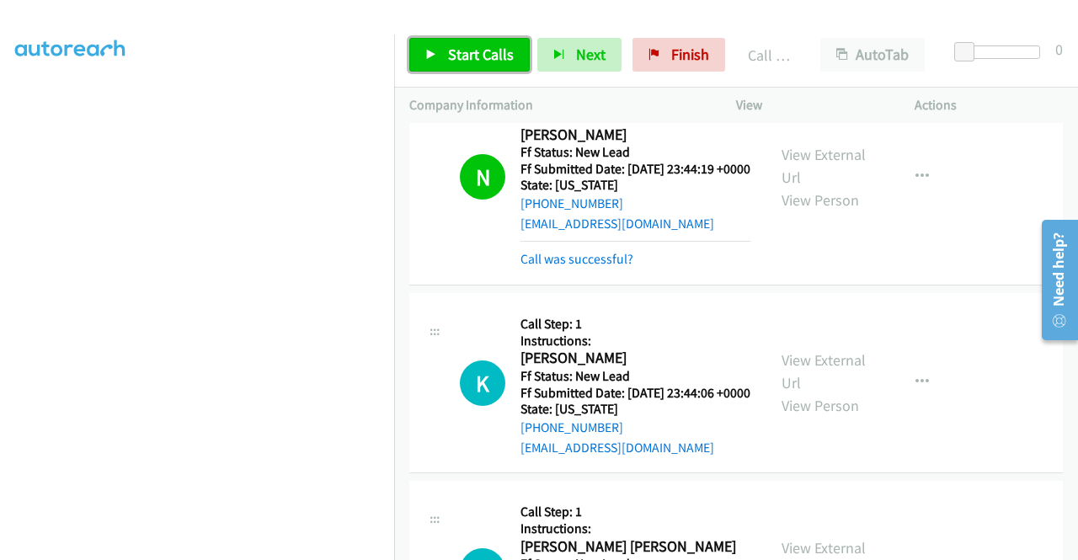
click at [469, 52] on span "Start Calls" at bounding box center [481, 54] width 66 height 19
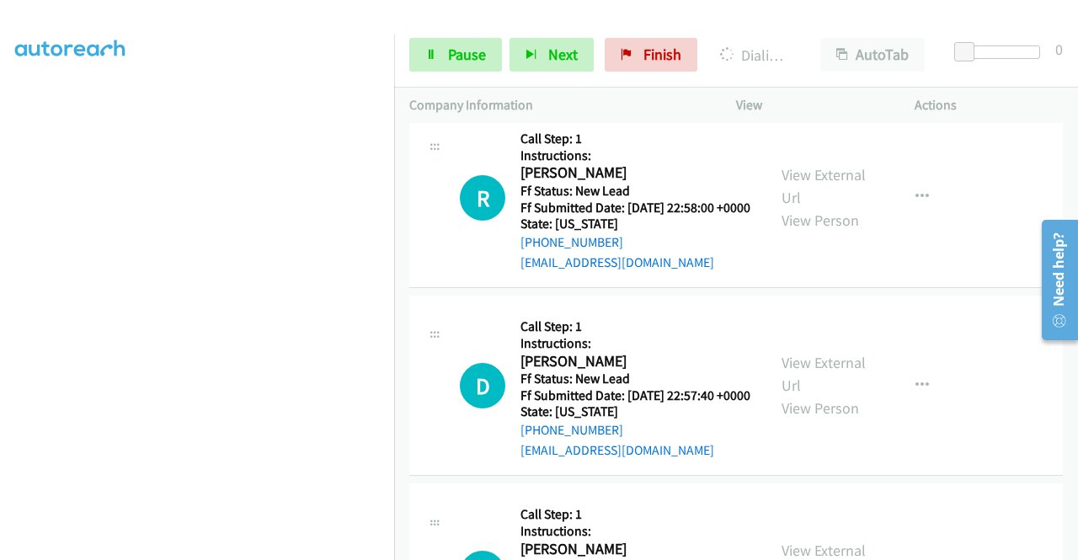
scroll to position [1516, 0]
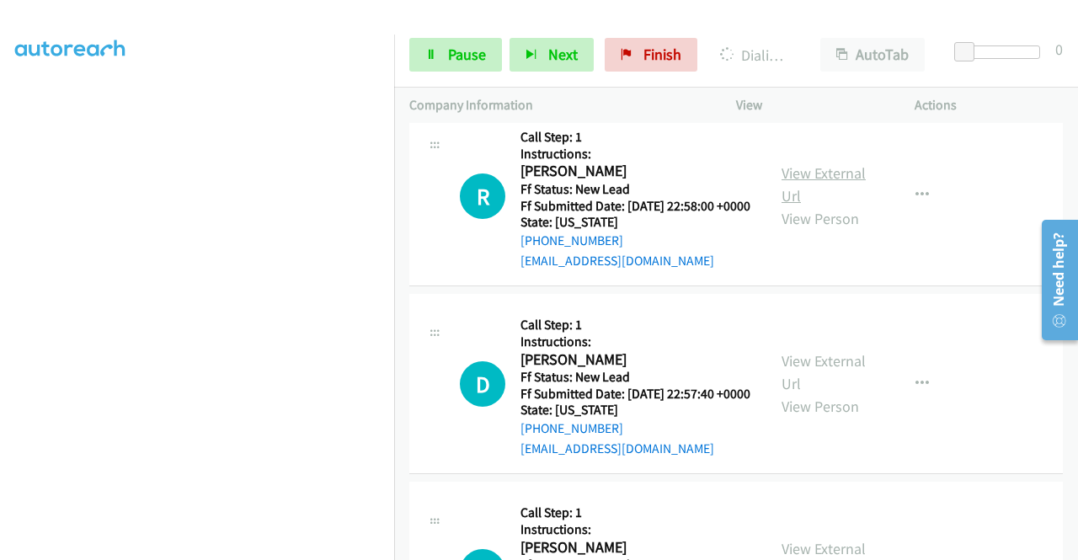
click at [821, 206] on link "View External Url" at bounding box center [824, 184] width 84 height 42
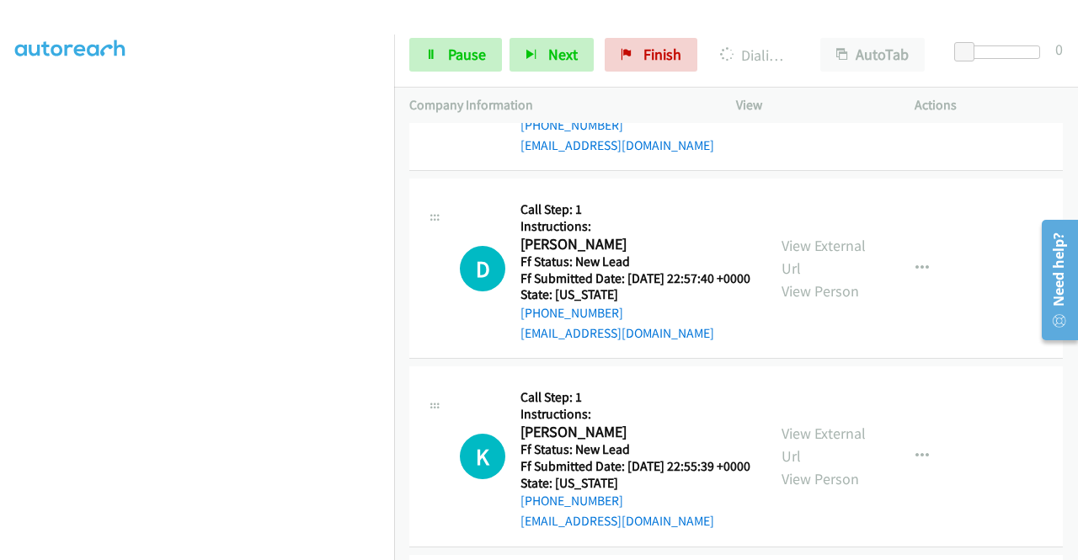
scroll to position [1685, 0]
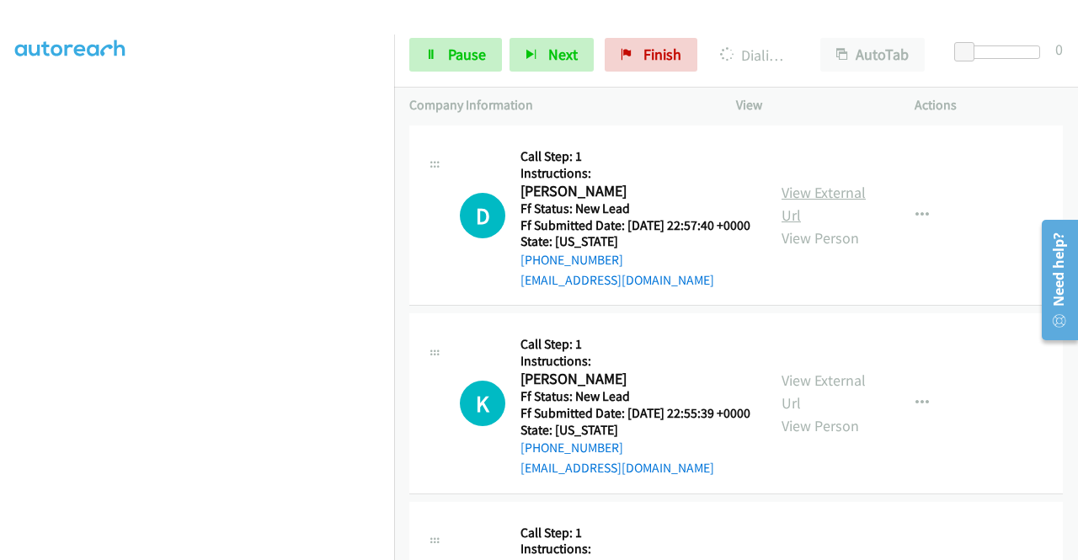
click at [803, 225] on link "View External Url" at bounding box center [824, 204] width 84 height 42
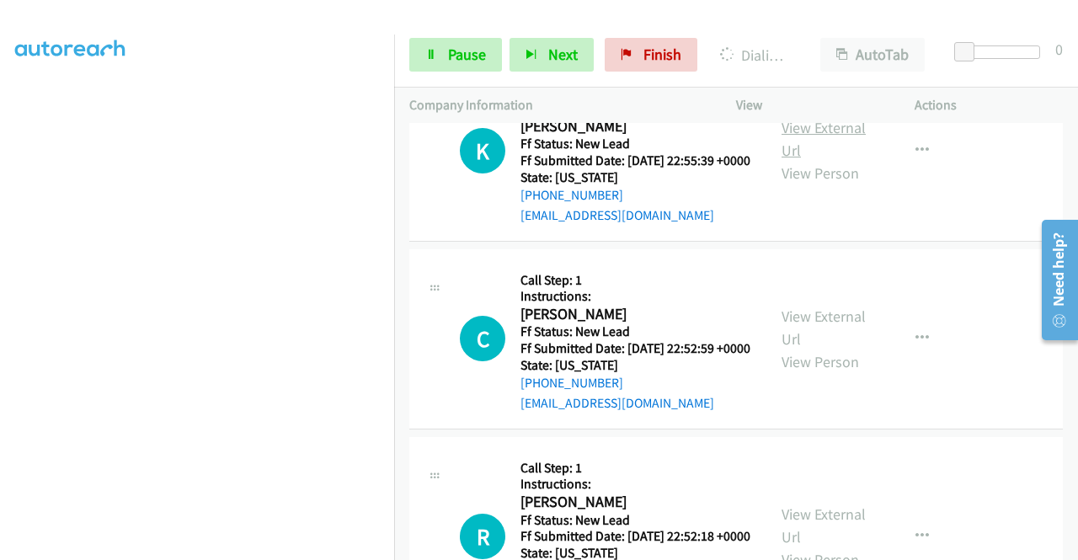
click at [797, 160] on link "View External Url" at bounding box center [824, 139] width 84 height 42
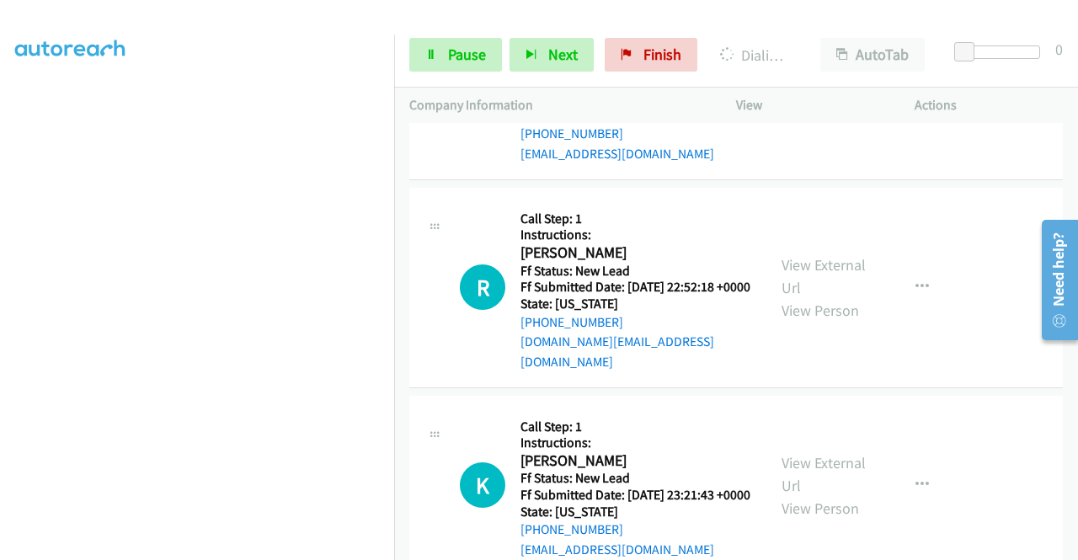
scroll to position [2190, 0]
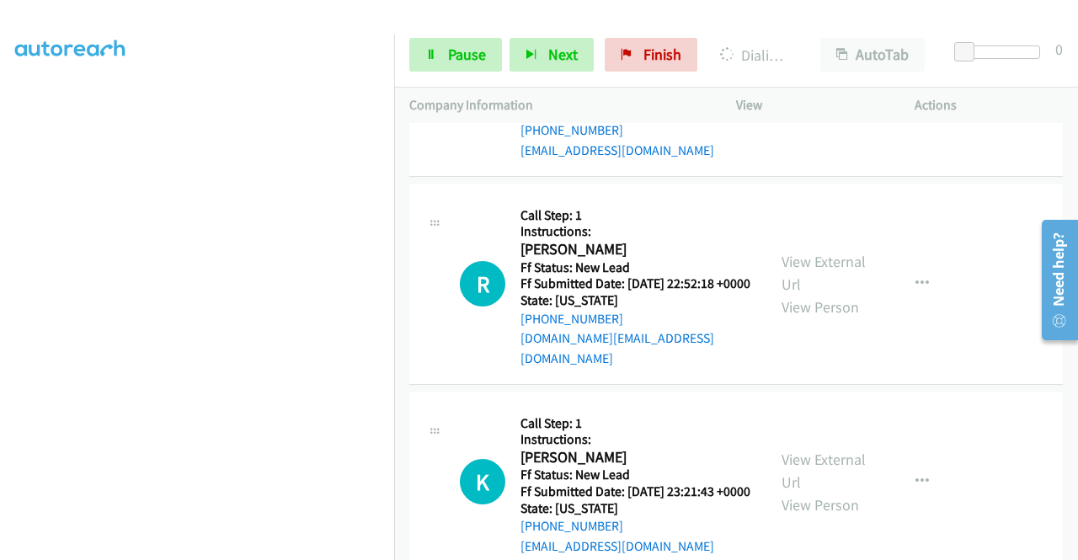
click at [852, 96] on link "View External Url" at bounding box center [824, 75] width 84 height 42
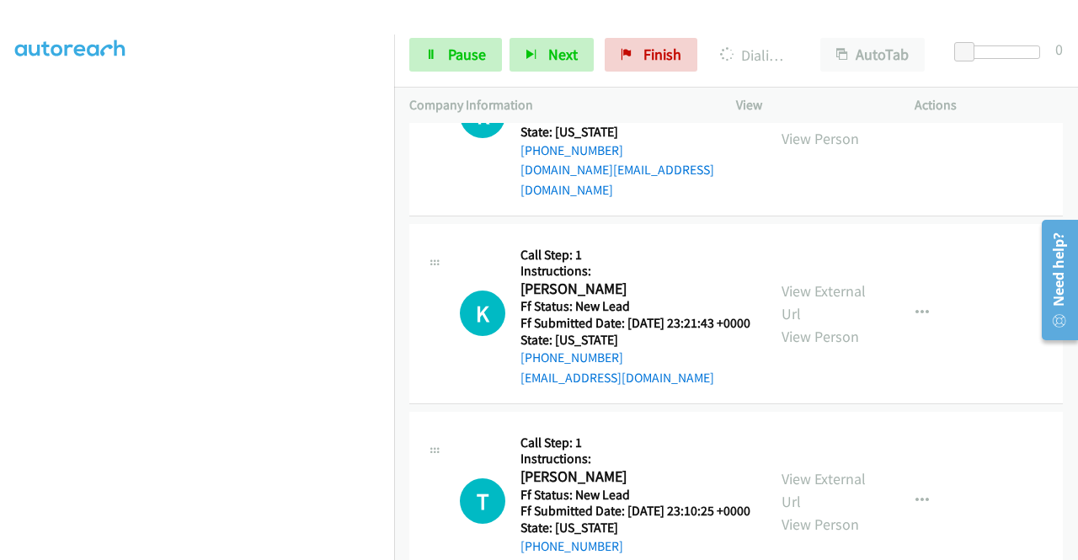
click at [807, 126] on link "View External Url" at bounding box center [824, 104] width 84 height 42
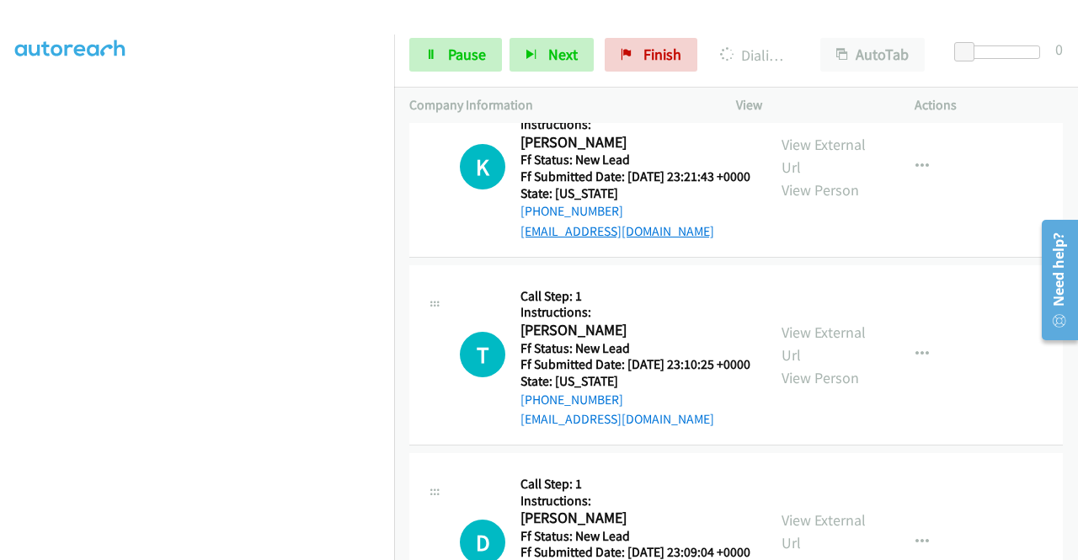
scroll to position [2611, 0]
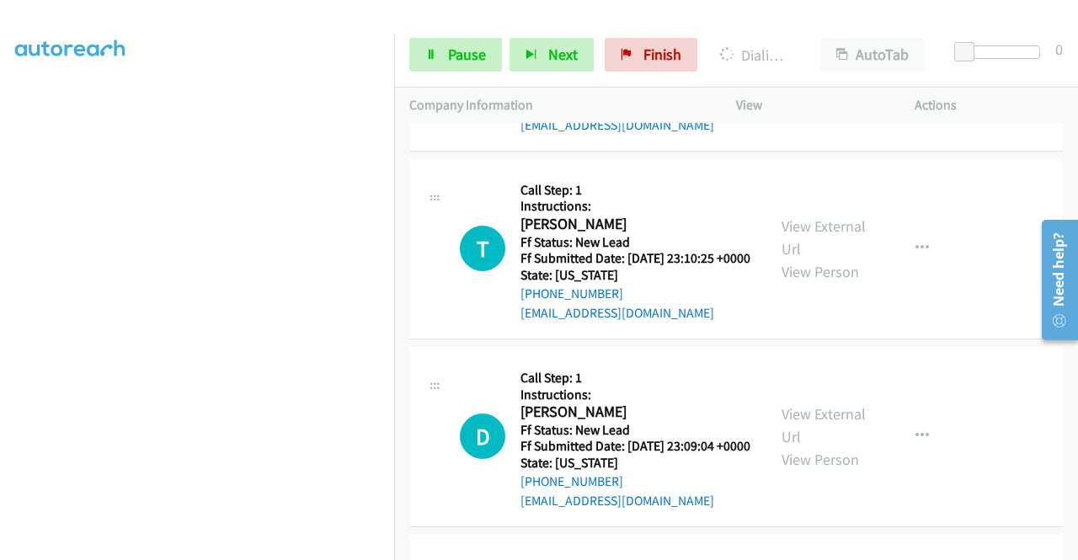
click at [820, 71] on link "View External Url" at bounding box center [824, 50] width 84 height 42
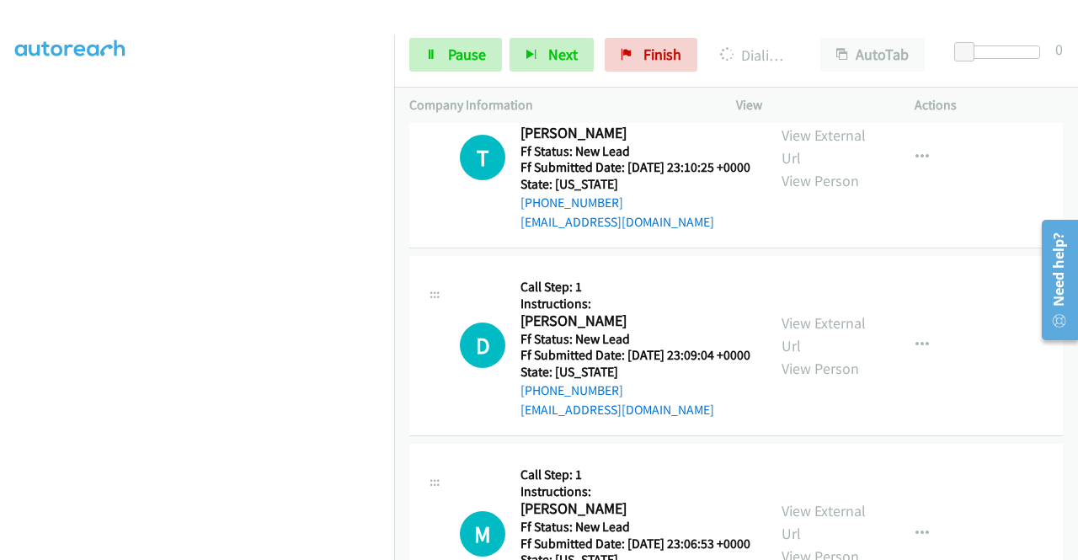
scroll to position [2780, 0]
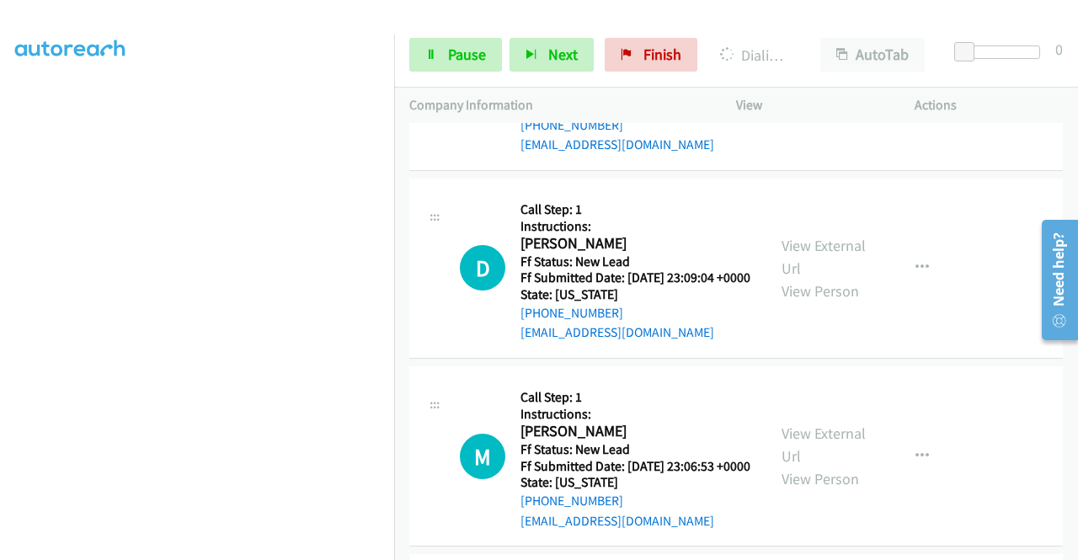
click at [843, 90] on link "View External Url" at bounding box center [824, 69] width 84 height 42
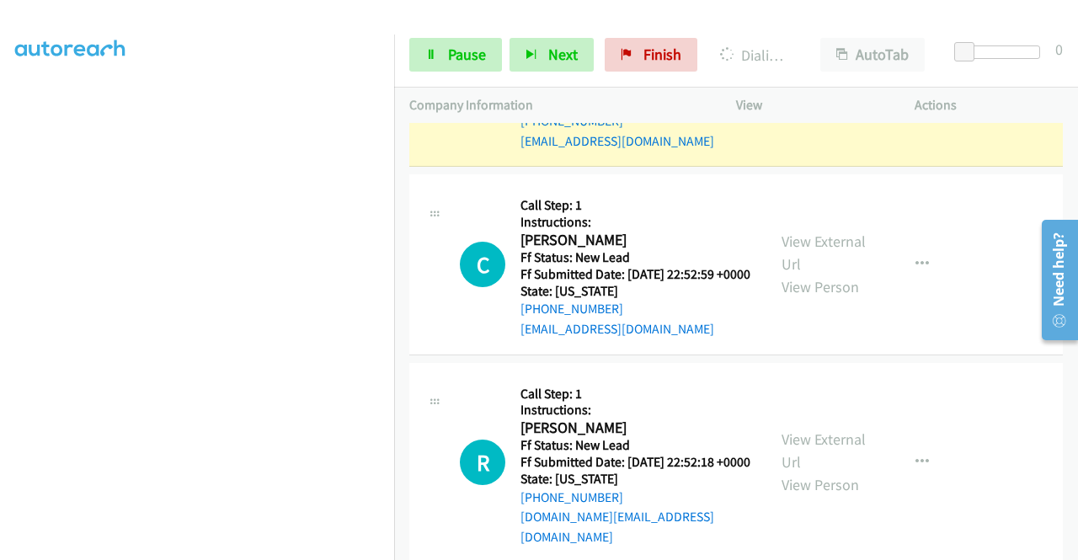
scroll to position [2022, 0]
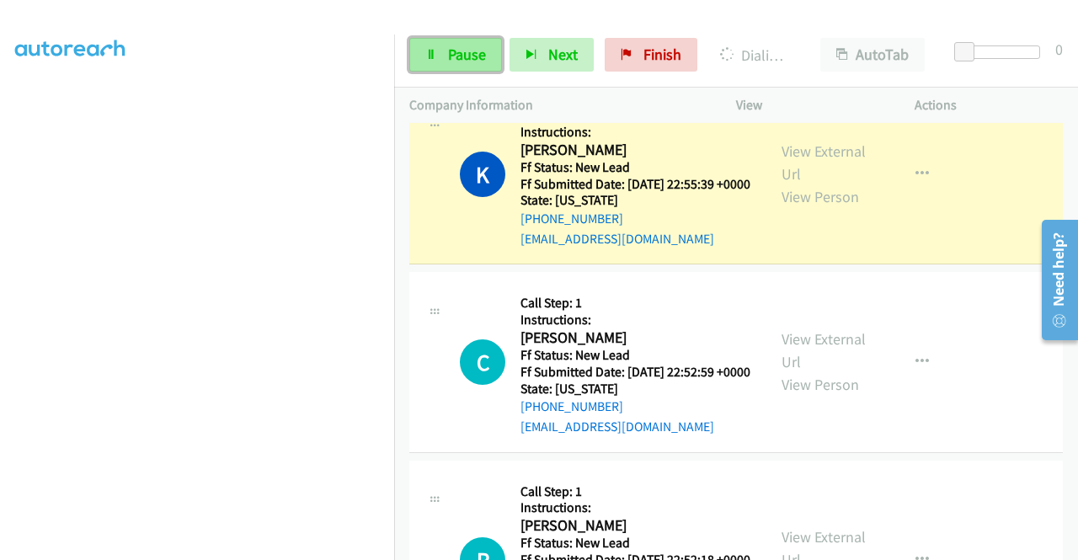
click at [472, 56] on span "Pause" at bounding box center [467, 54] width 38 height 19
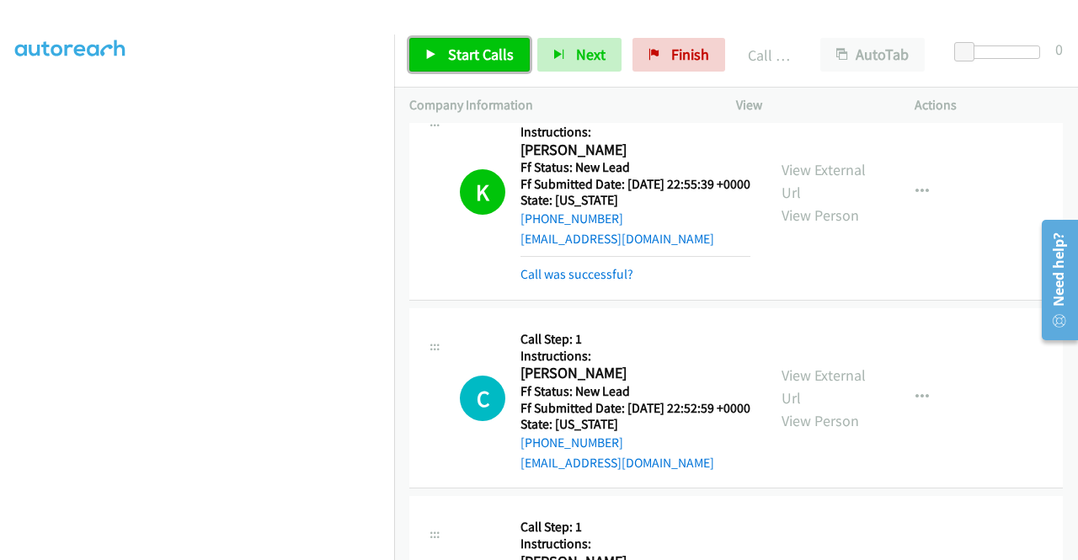
drag, startPoint x: 451, startPoint y: 45, endPoint x: 482, endPoint y: 43, distance: 30.4
click at [451, 45] on span "Start Calls" at bounding box center [481, 54] width 66 height 19
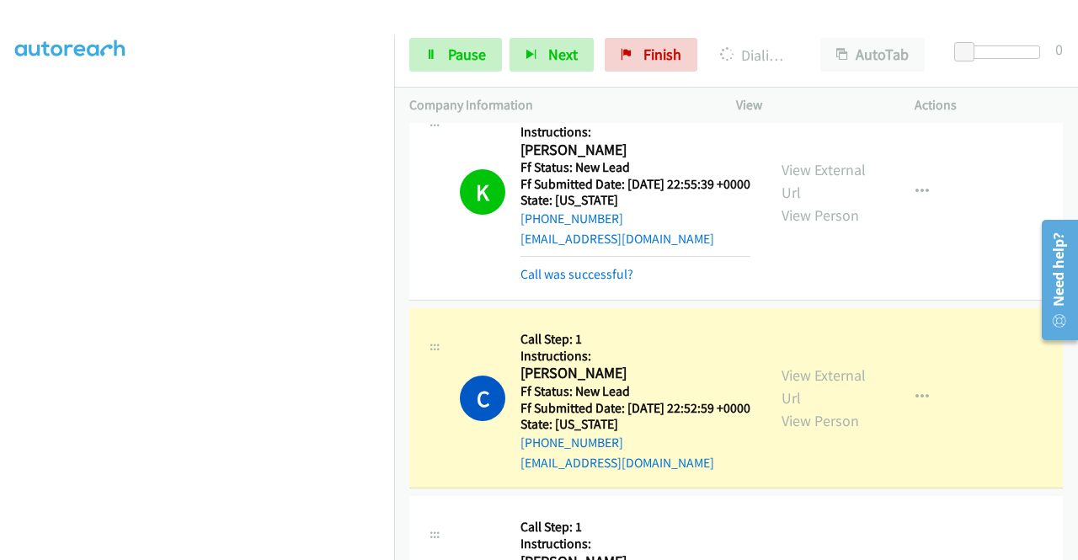
scroll to position [0, 0]
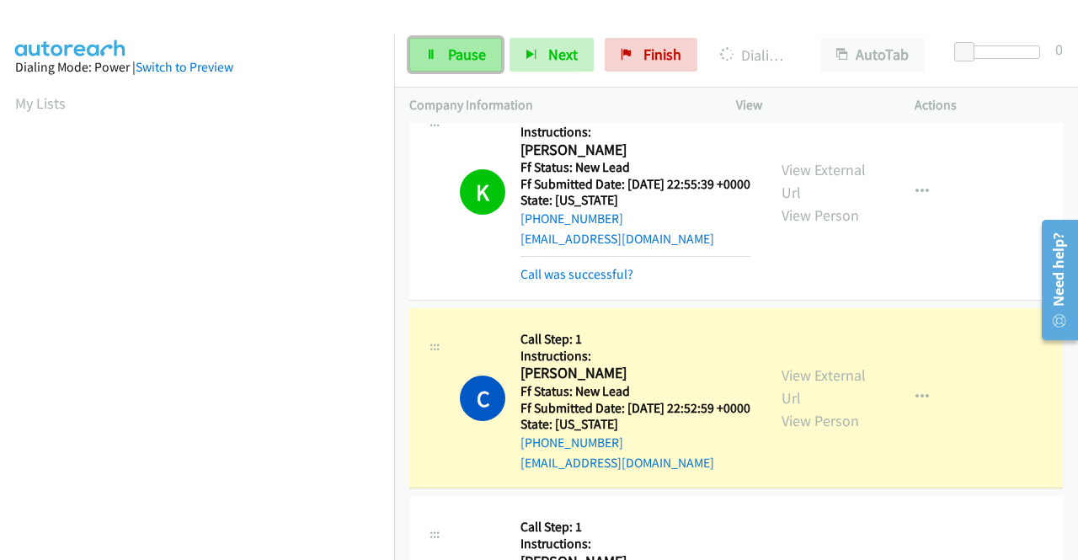
click at [457, 38] on link "Pause" at bounding box center [455, 55] width 93 height 34
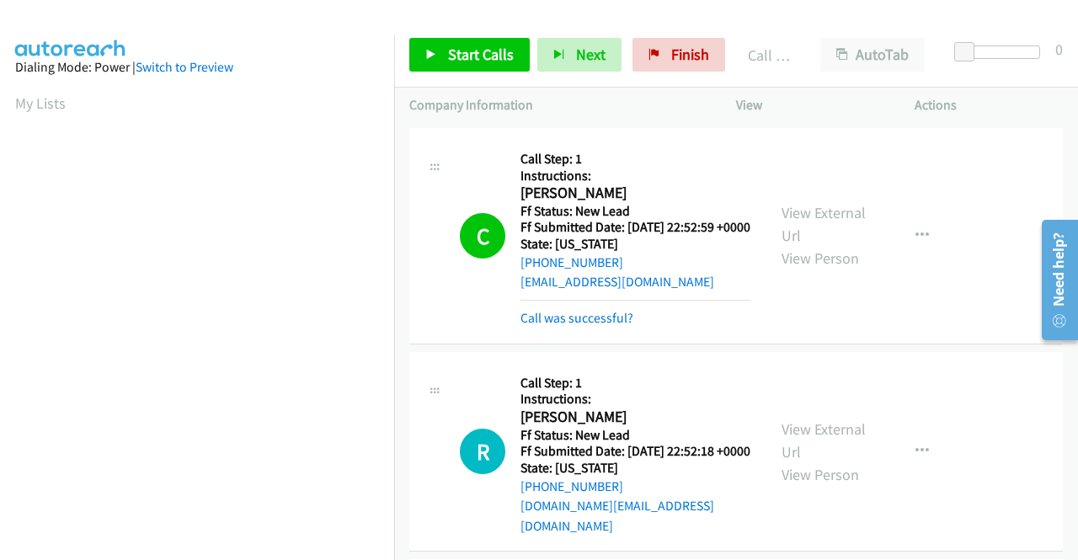
scroll to position [1824, 0]
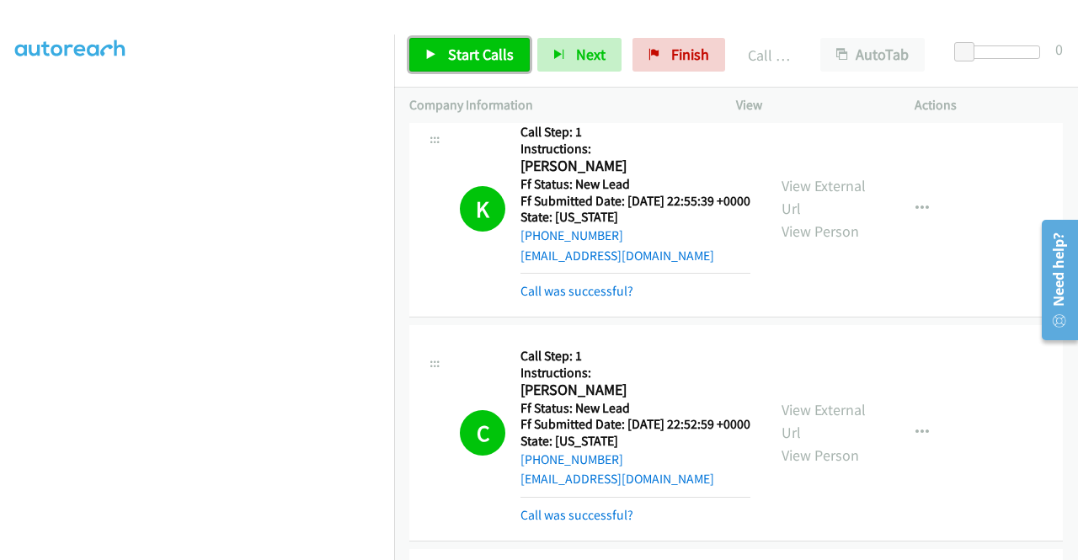
click at [448, 46] on span "Start Calls" at bounding box center [481, 54] width 66 height 19
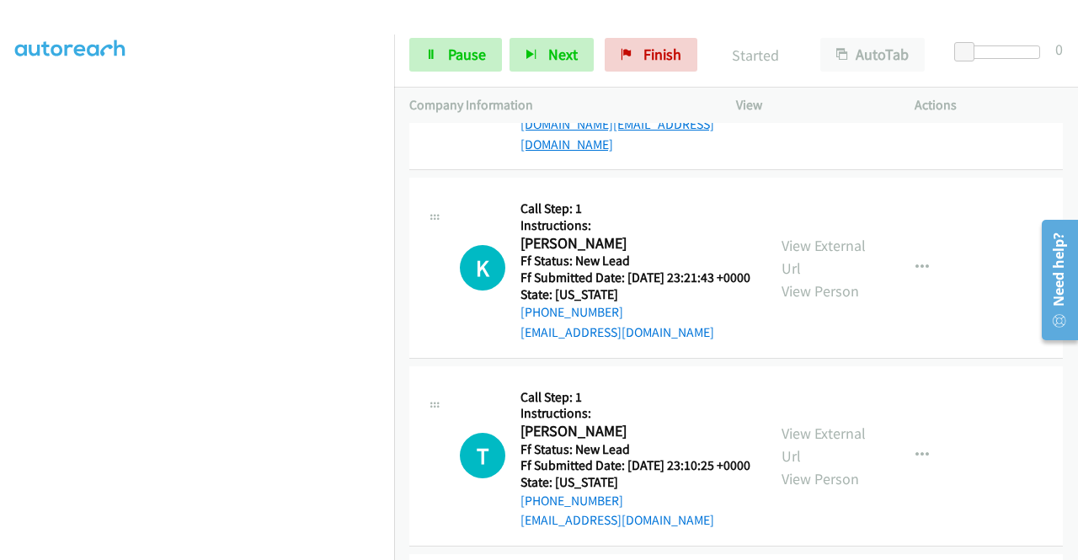
scroll to position [2414, 0]
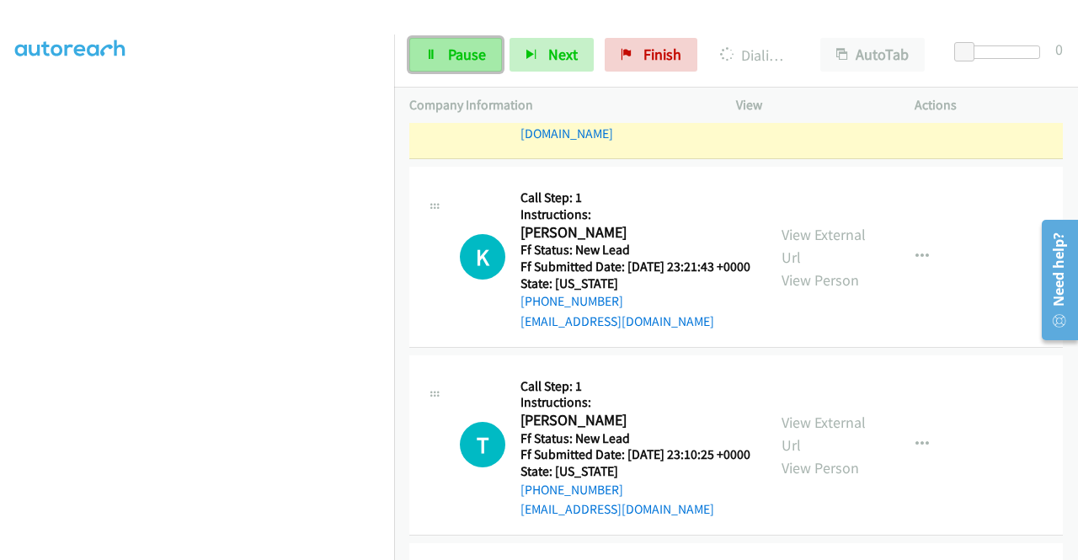
click at [441, 46] on link "Pause" at bounding box center [455, 55] width 93 height 34
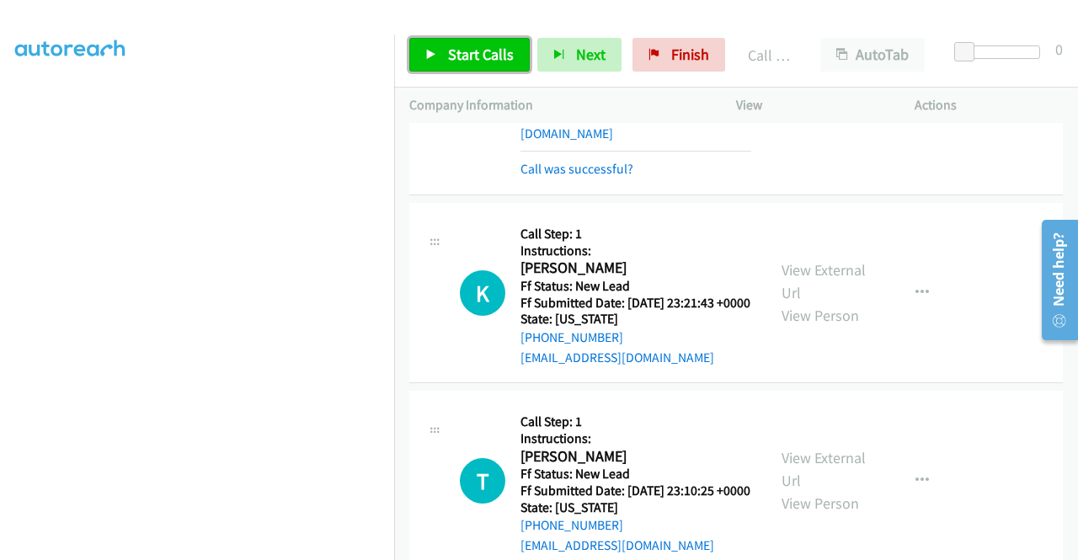
click at [477, 48] on span "Start Calls" at bounding box center [481, 54] width 66 height 19
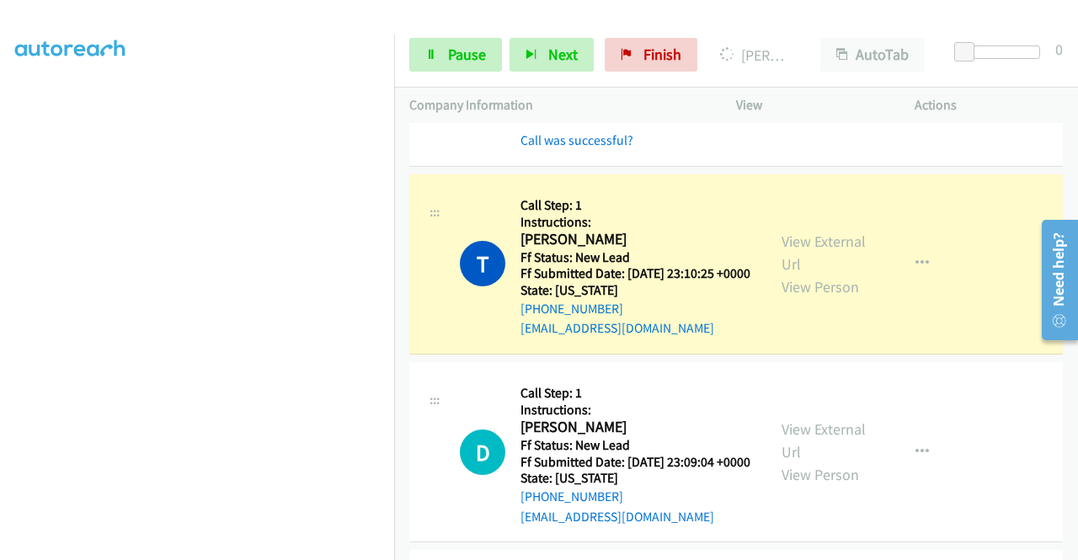
scroll to position [0, 0]
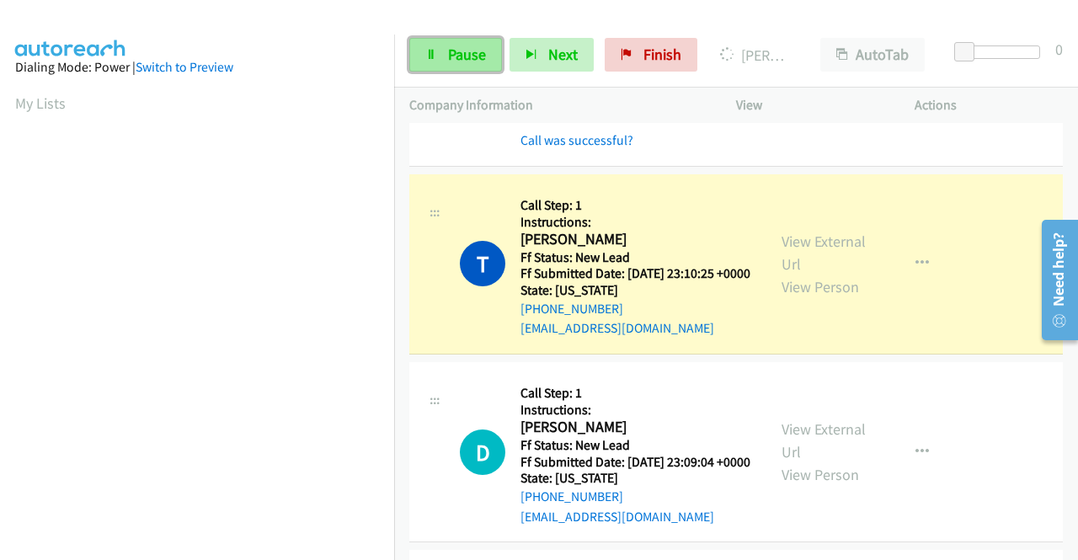
click at [457, 64] on link "Pause" at bounding box center [455, 55] width 93 height 34
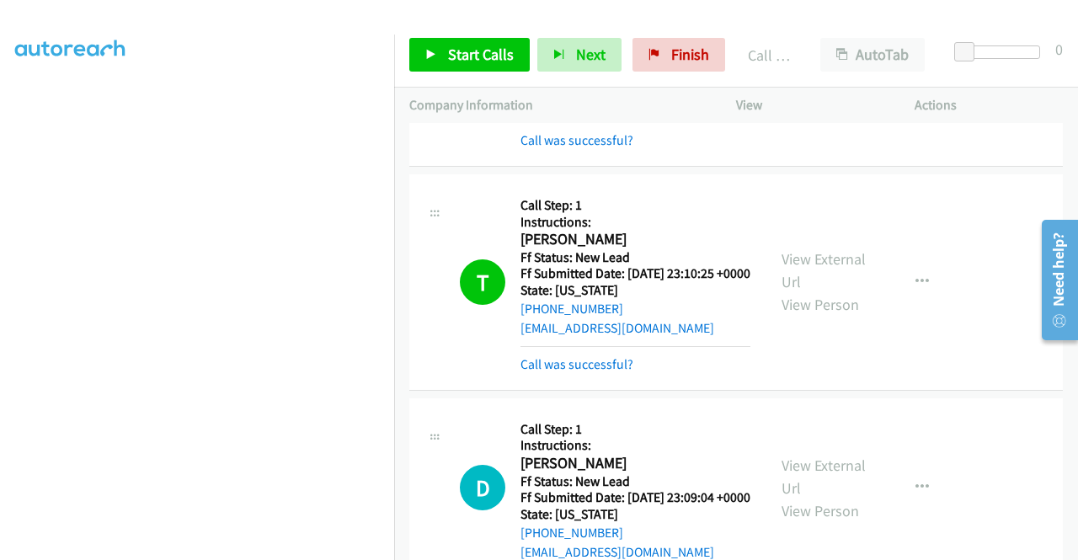
scroll to position [337, 0]
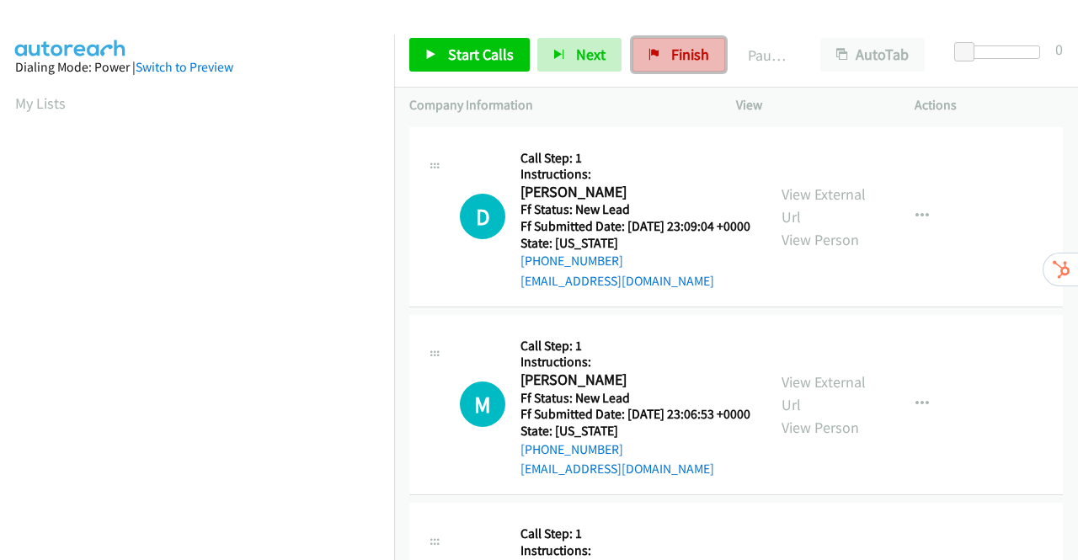
click at [674, 55] on span "Finish" at bounding box center [690, 54] width 38 height 19
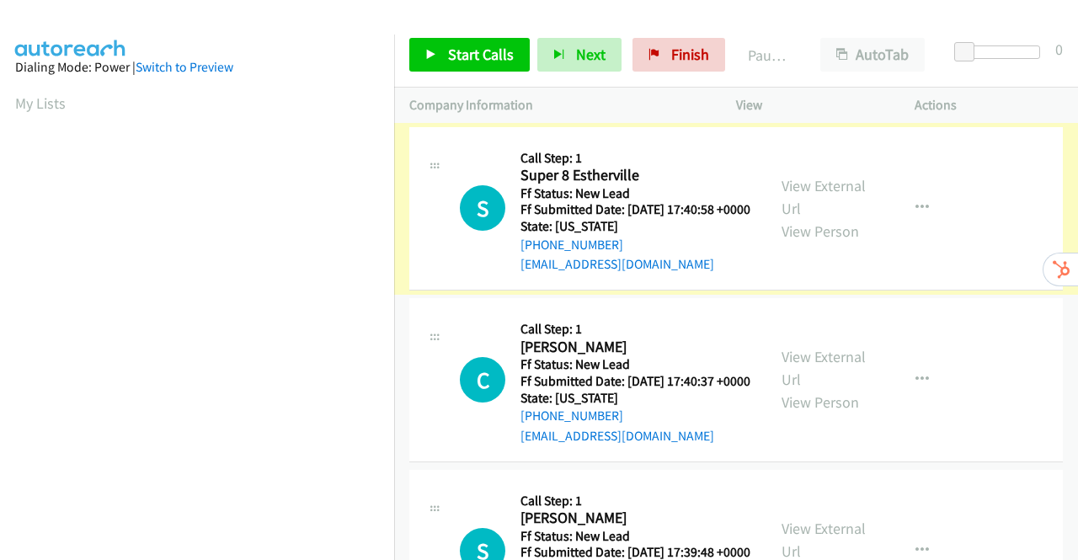
click at [812, 198] on link "View External Url" at bounding box center [824, 197] width 84 height 42
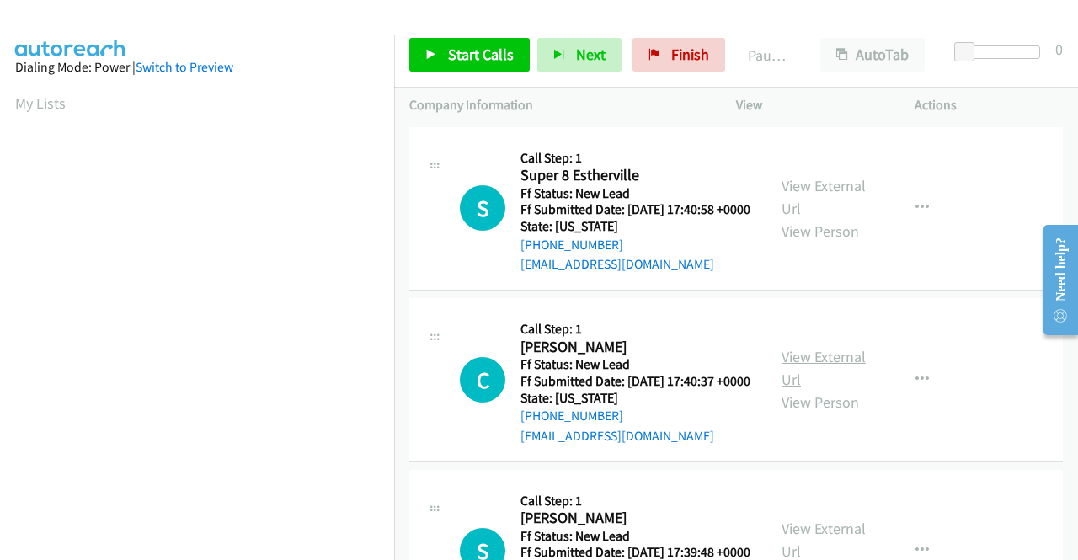
click at [831, 380] on link "View External Url" at bounding box center [824, 368] width 84 height 42
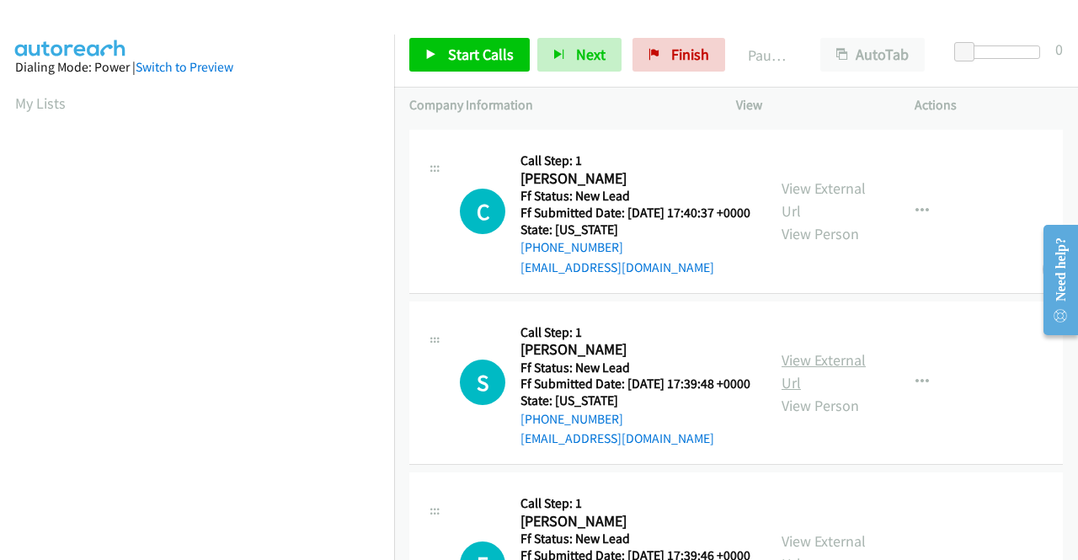
click at [822, 393] on link "View External Url" at bounding box center [824, 371] width 84 height 42
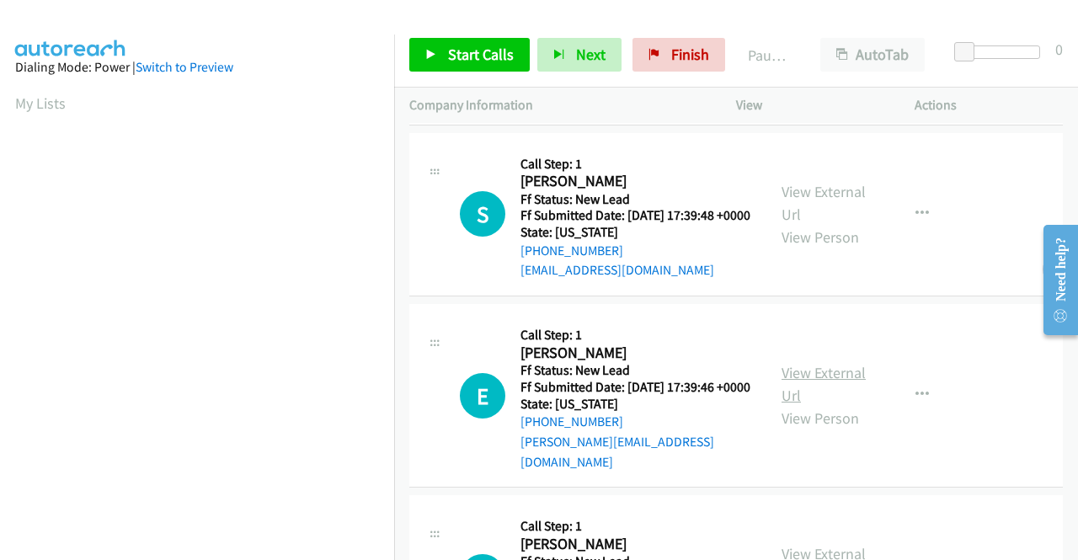
click at [825, 405] on link "View External Url" at bounding box center [824, 384] width 84 height 42
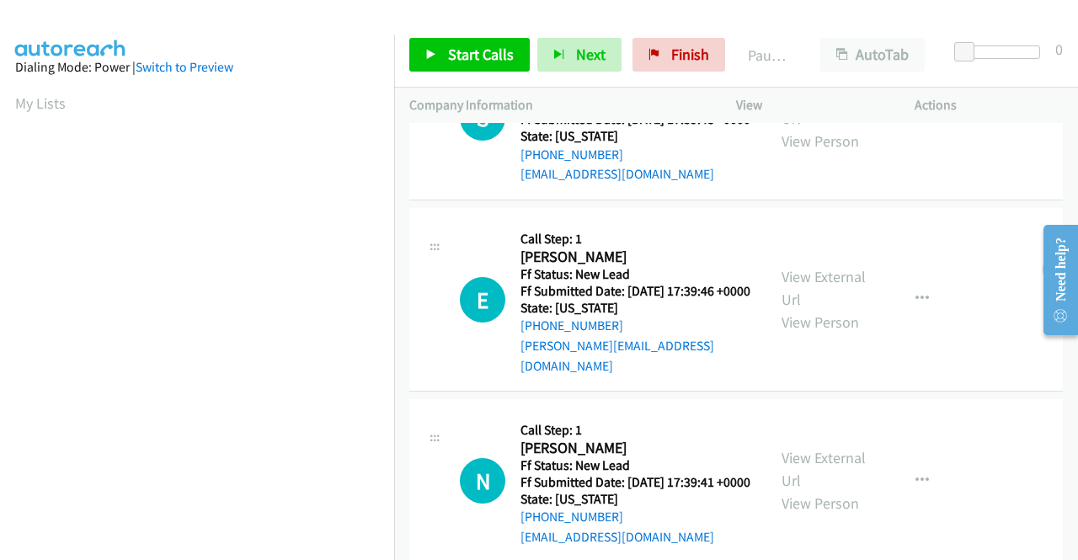
scroll to position [522, 0]
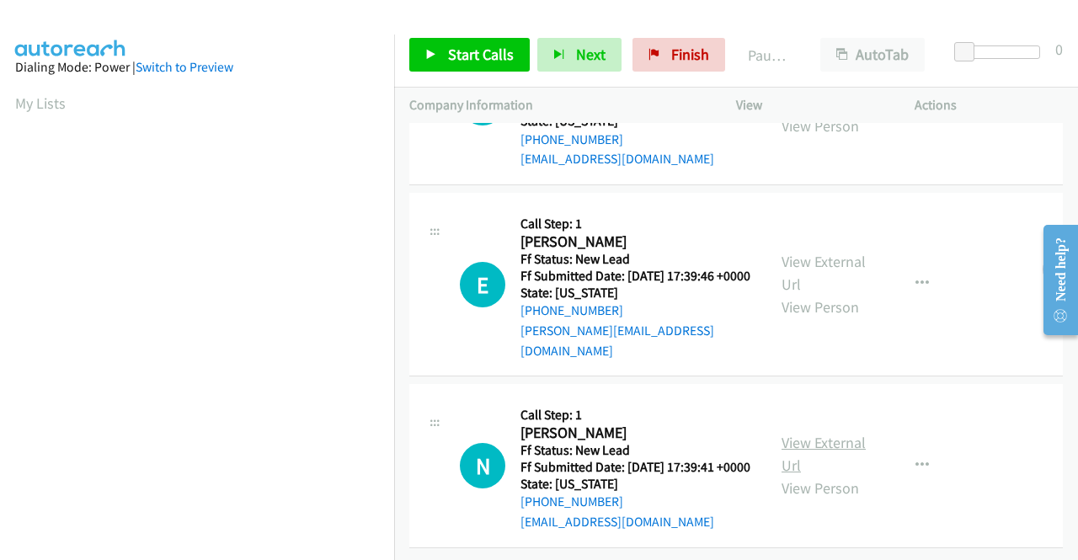
click at [817, 433] on link "View External Url" at bounding box center [824, 454] width 84 height 42
click at [430, 51] on icon at bounding box center [431, 56] width 12 height 12
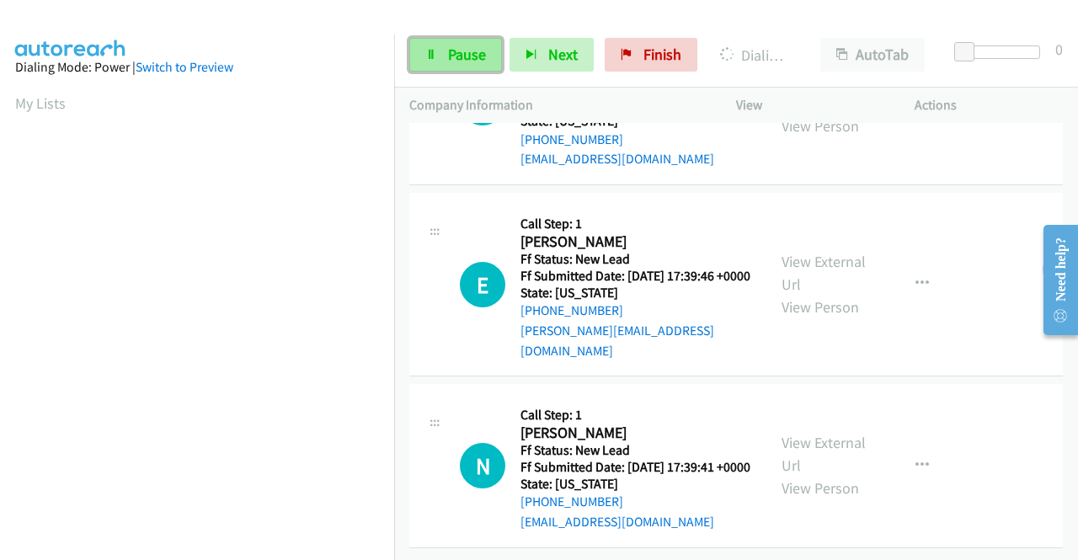
click at [443, 61] on link "Pause" at bounding box center [455, 55] width 93 height 34
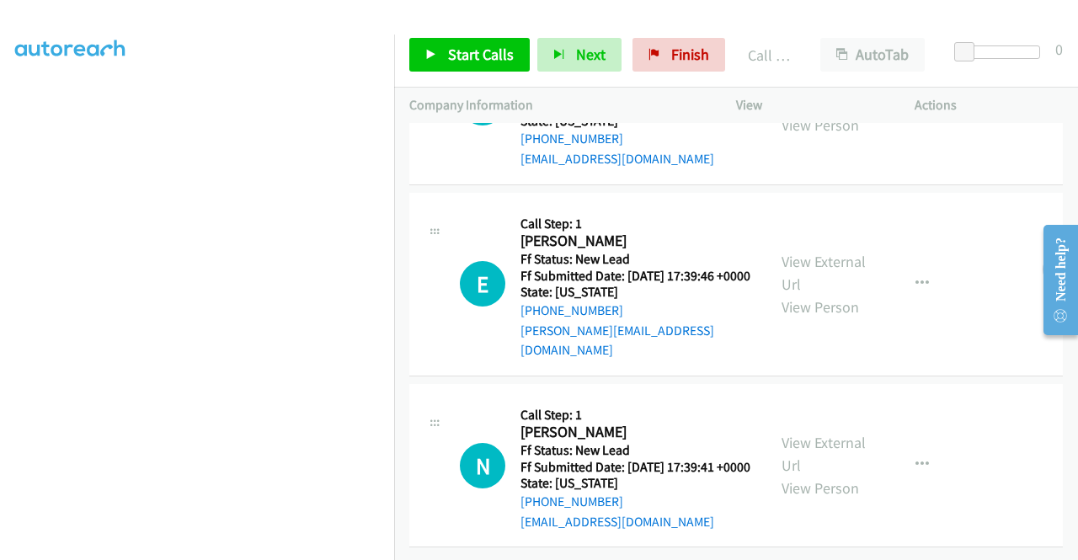
scroll to position [558, 0]
click at [464, 54] on span "Start Calls" at bounding box center [481, 54] width 66 height 19
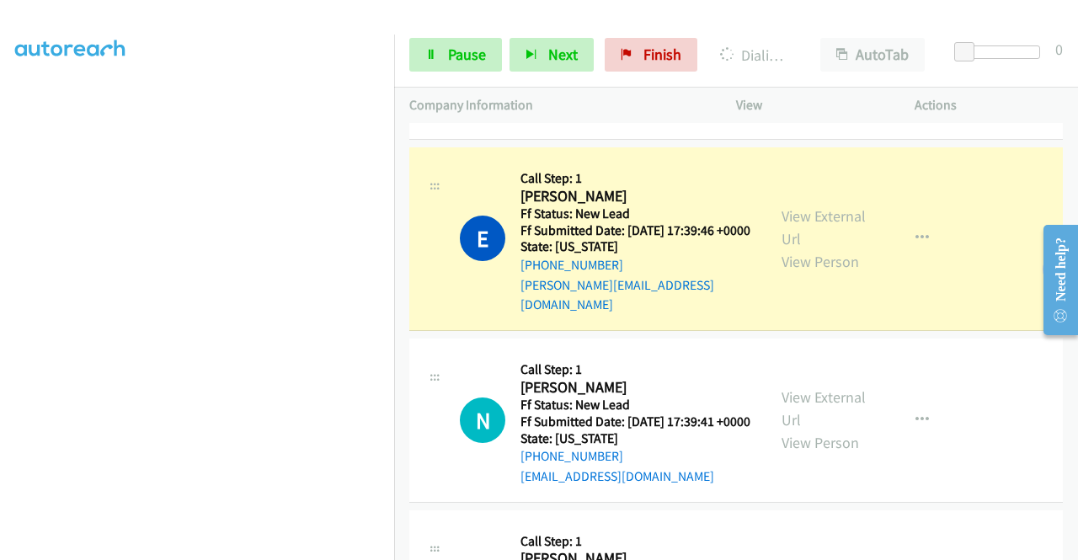
scroll to position [674, 0]
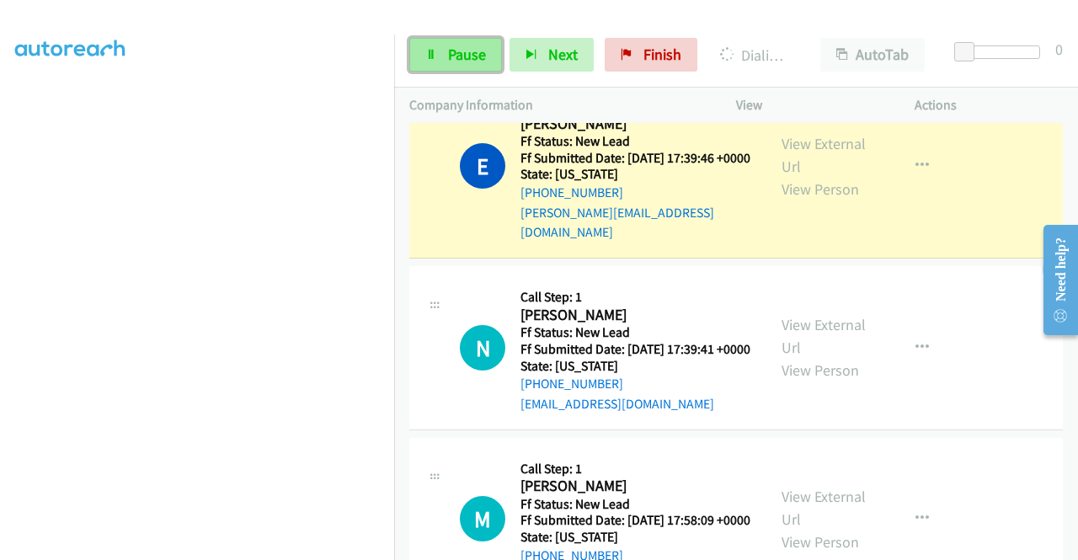
click at [459, 58] on span "Pause" at bounding box center [467, 54] width 38 height 19
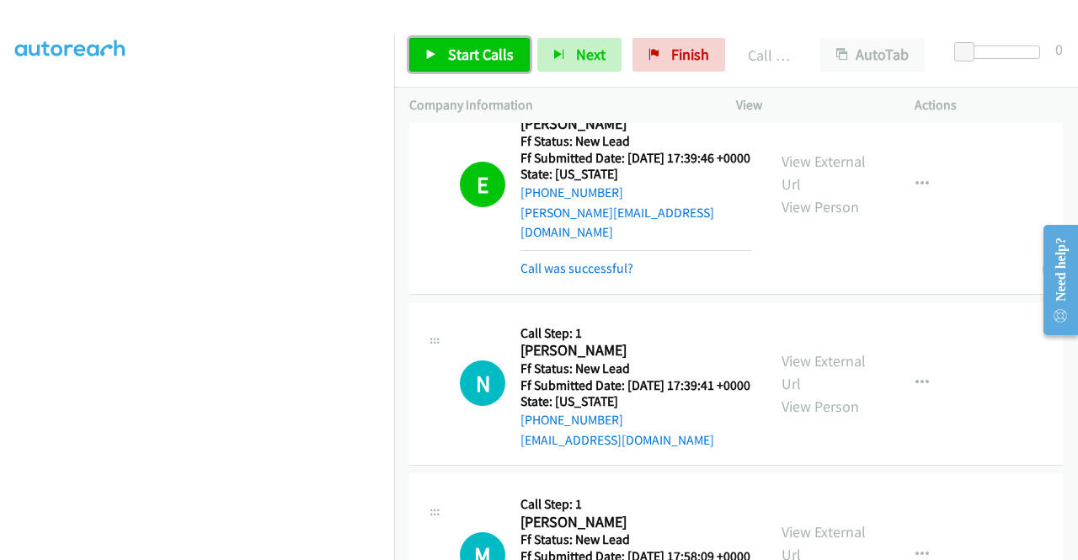
click at [467, 60] on span "Start Calls" at bounding box center [481, 54] width 66 height 19
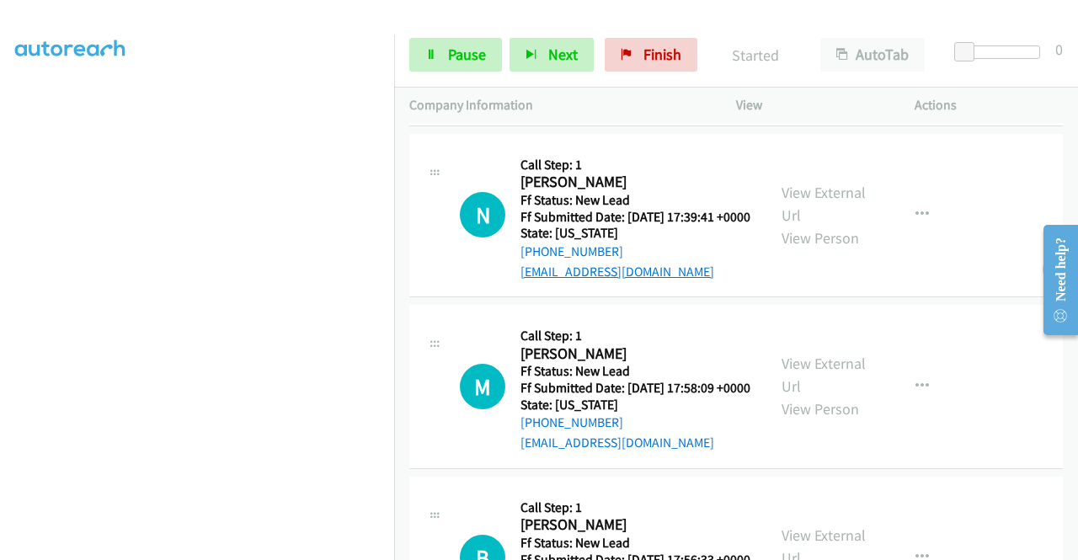
scroll to position [1011, 0]
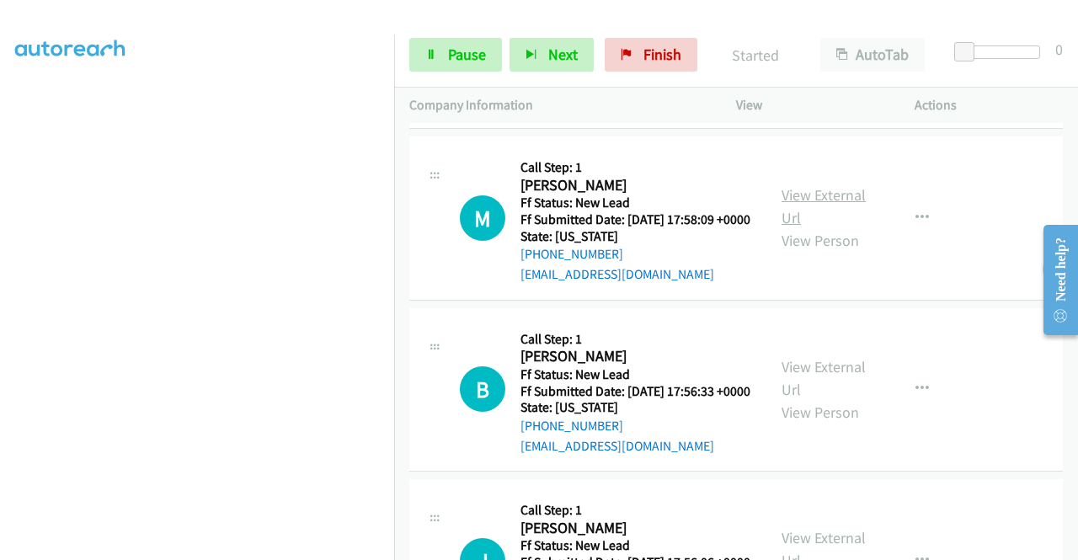
click at [792, 227] on link "View External Url" at bounding box center [824, 206] width 84 height 42
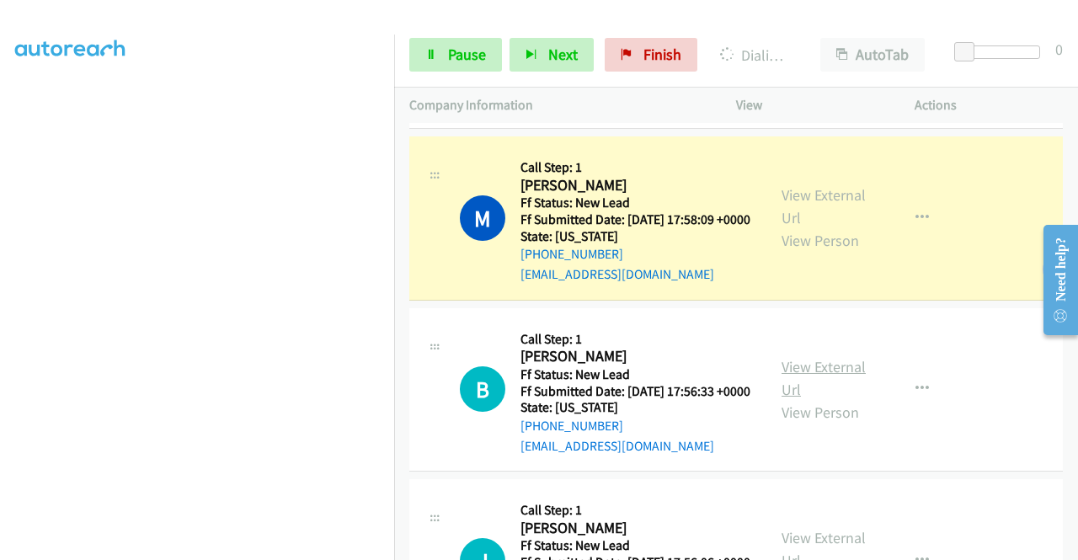
click at [810, 399] on link "View External Url" at bounding box center [824, 378] width 84 height 42
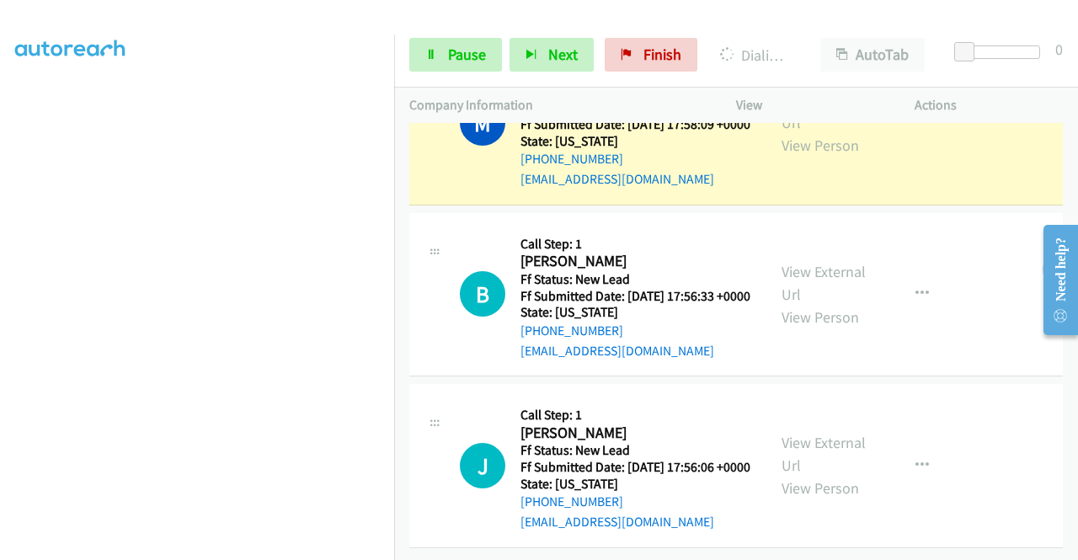
scroll to position [1228, 0]
click at [836, 433] on link "View External Url" at bounding box center [824, 454] width 84 height 42
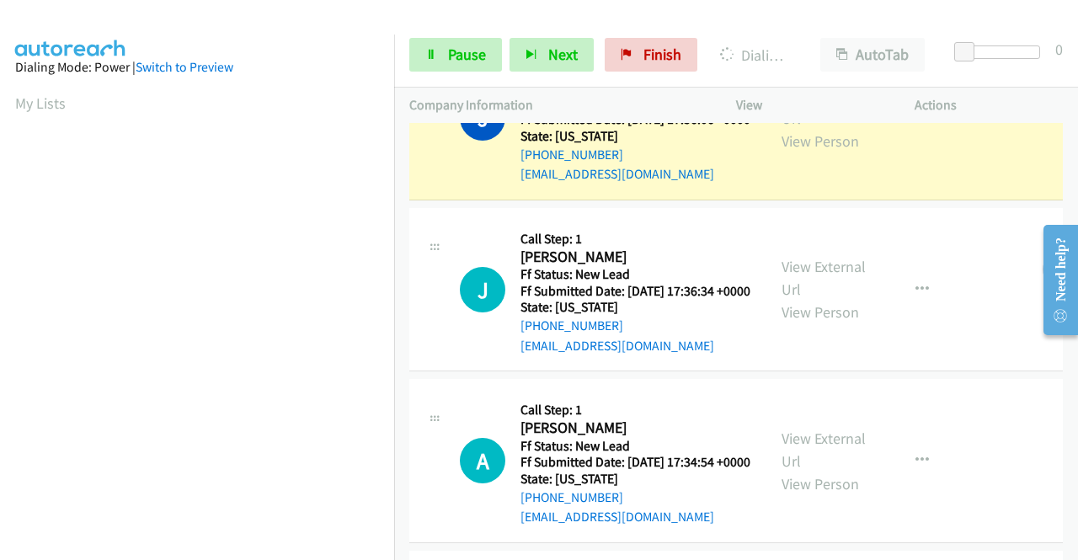
scroll to position [384, 0]
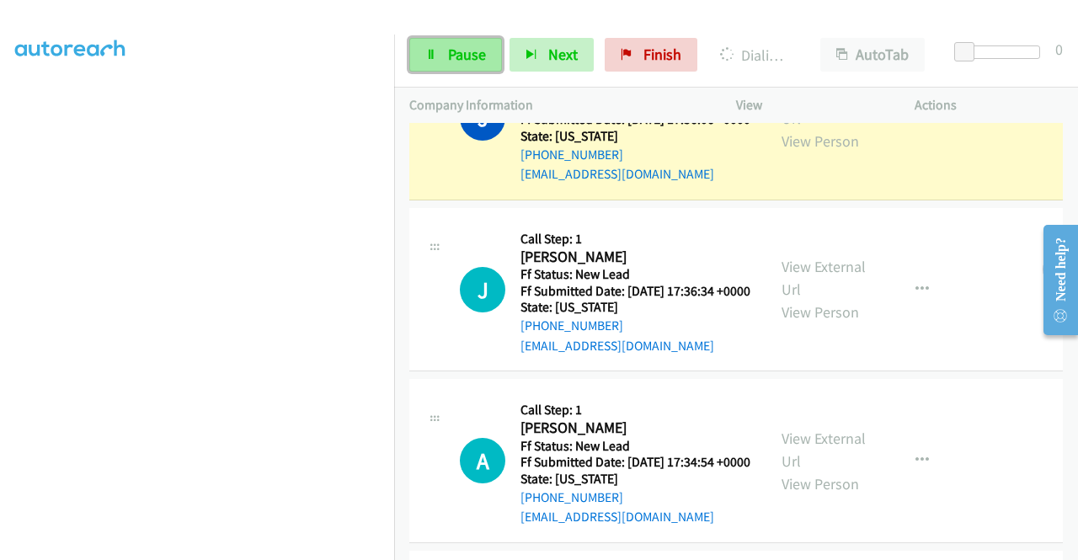
click at [460, 58] on span "Pause" at bounding box center [467, 54] width 38 height 19
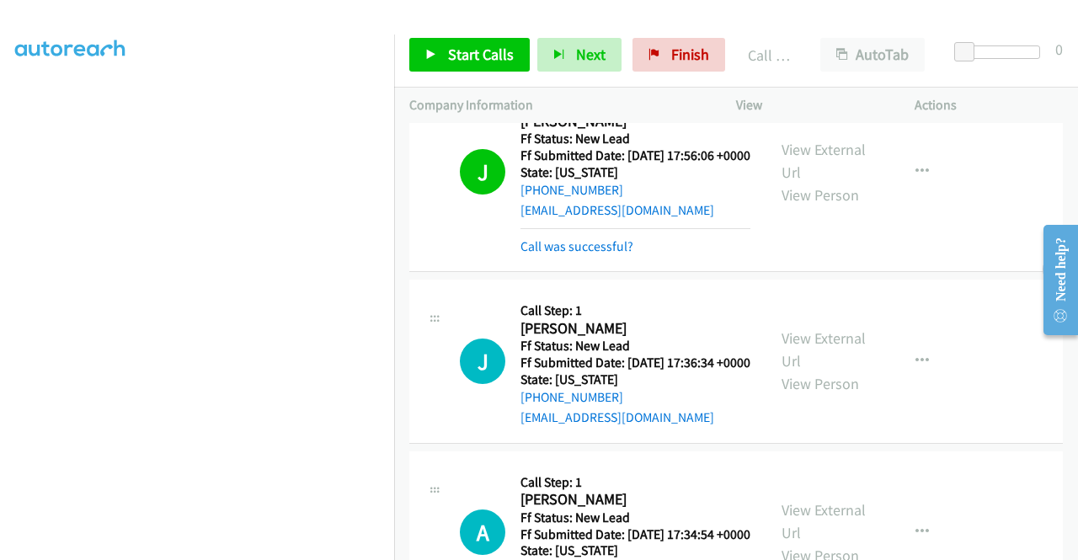
scroll to position [1561, 0]
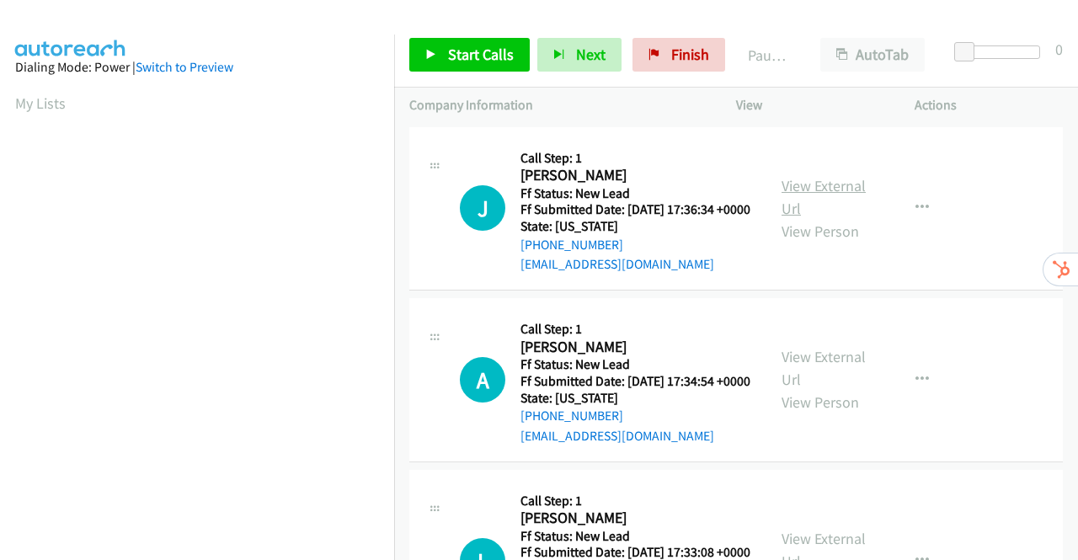
click at [824, 195] on link "View External Url" at bounding box center [824, 197] width 84 height 42
click at [806, 380] on link "View External Url" at bounding box center [824, 368] width 84 height 42
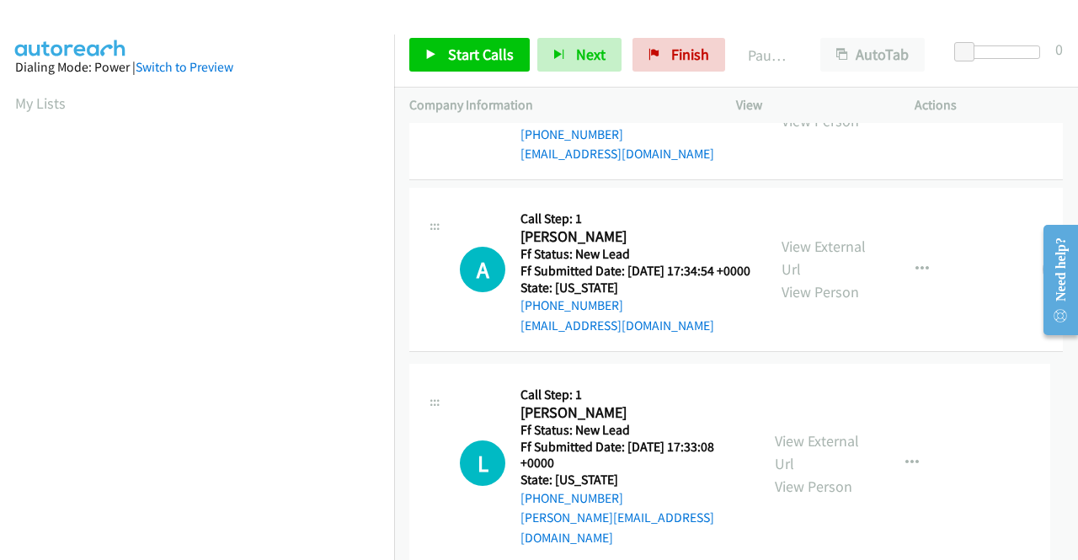
scroll to position [147, 0]
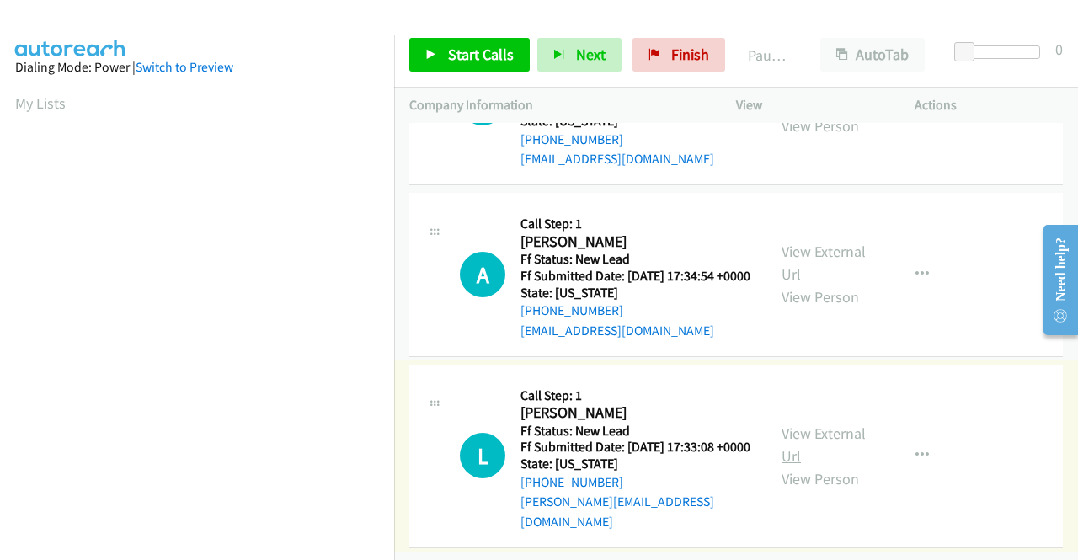
click at [839, 424] on link "View External Url" at bounding box center [824, 445] width 84 height 42
click at [489, 41] on link "Start Calls" at bounding box center [469, 55] width 120 height 34
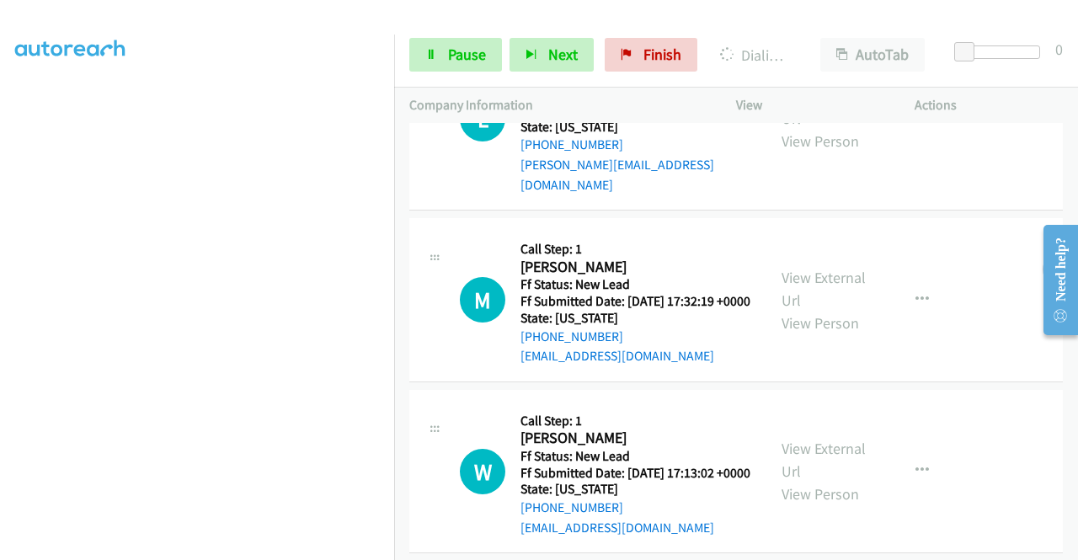
scroll to position [505, 0]
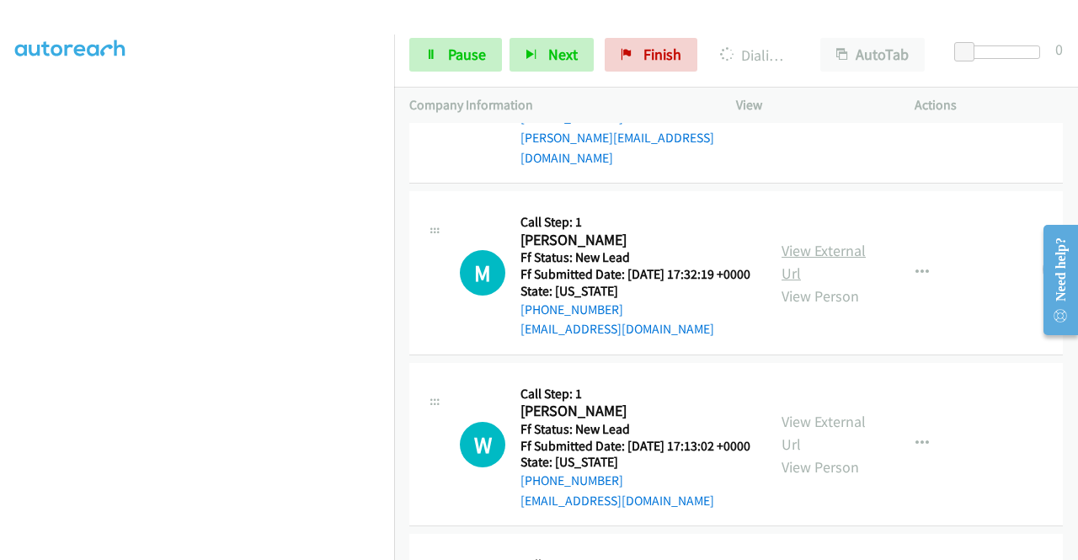
click at [797, 283] on link "View External Url" at bounding box center [824, 262] width 84 height 42
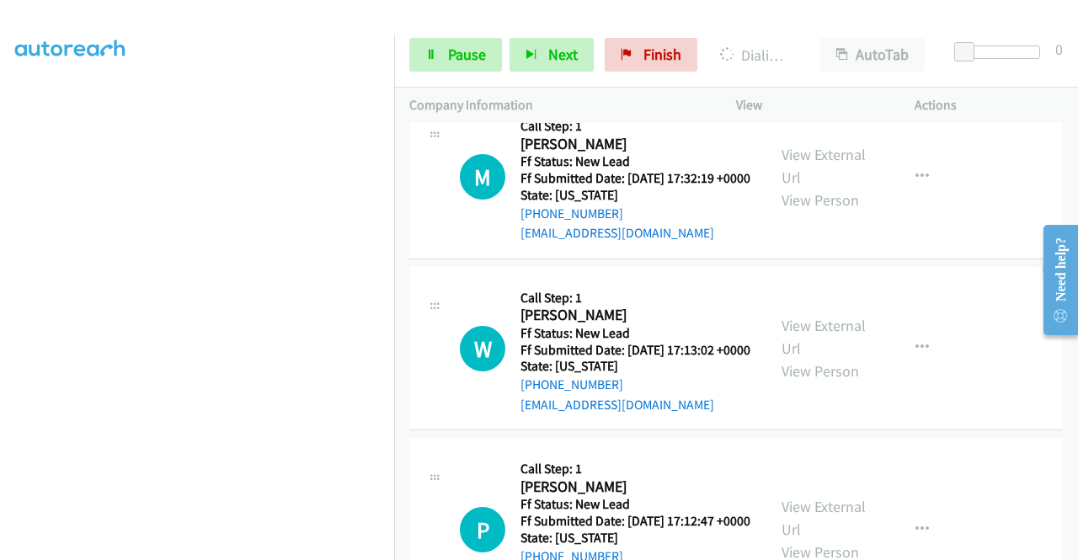
scroll to position [745, 0]
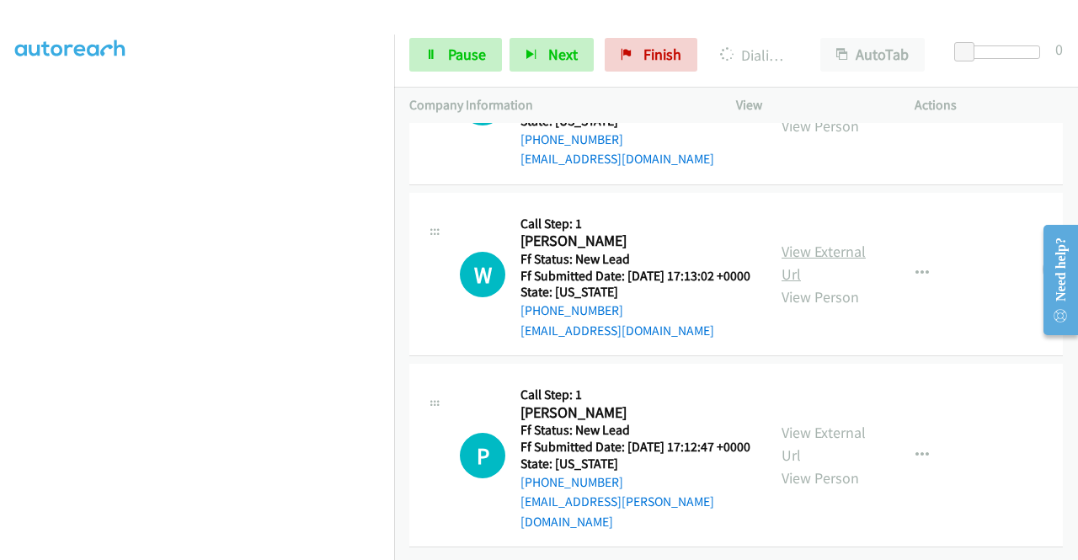
click at [846, 242] on link "View External Url" at bounding box center [824, 263] width 84 height 42
click at [819, 423] on link "View External Url" at bounding box center [824, 444] width 84 height 42
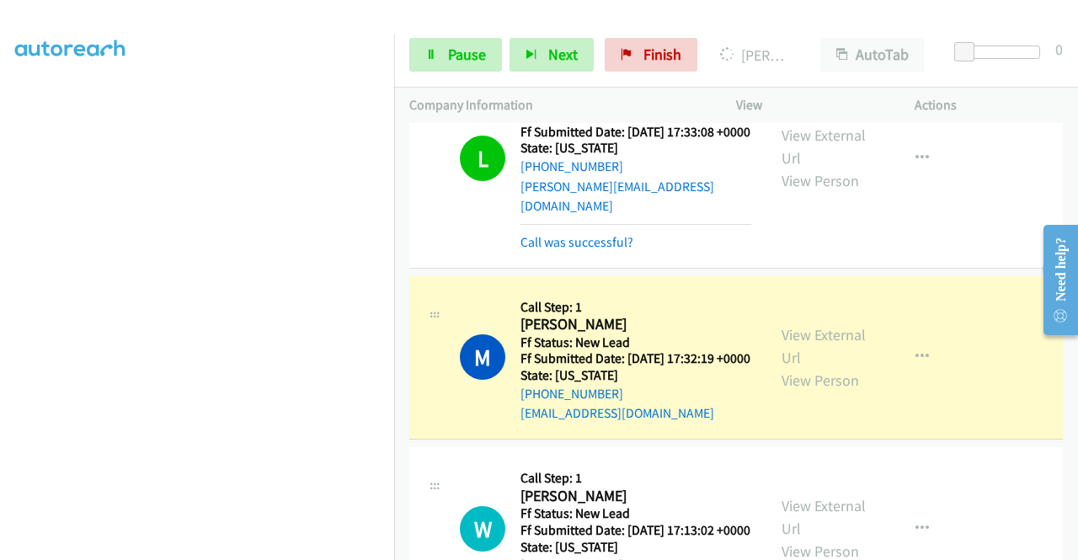
scroll to position [337, 0]
click at [453, 60] on span "Pause" at bounding box center [467, 54] width 38 height 19
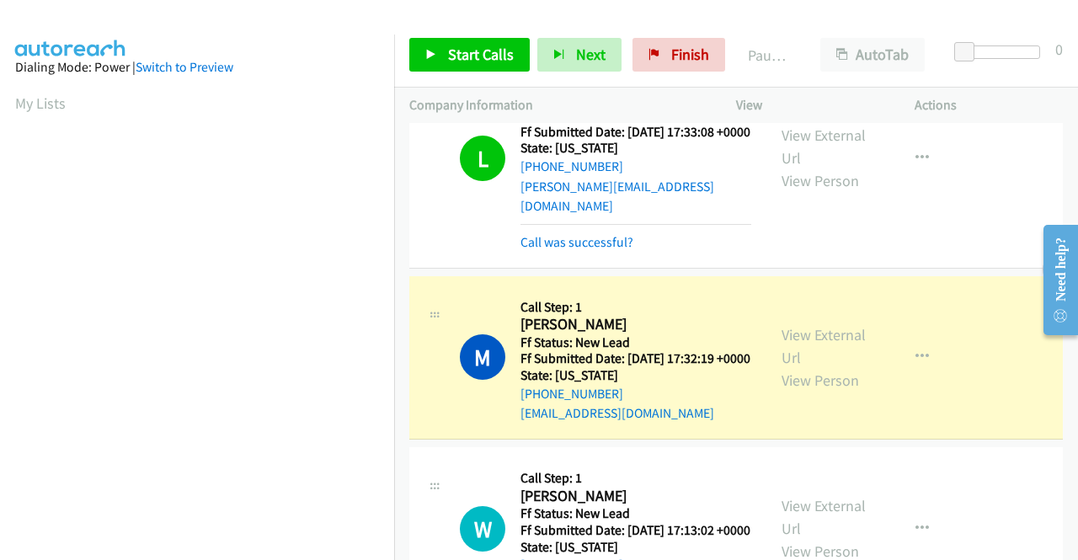
scroll to position [384, 0]
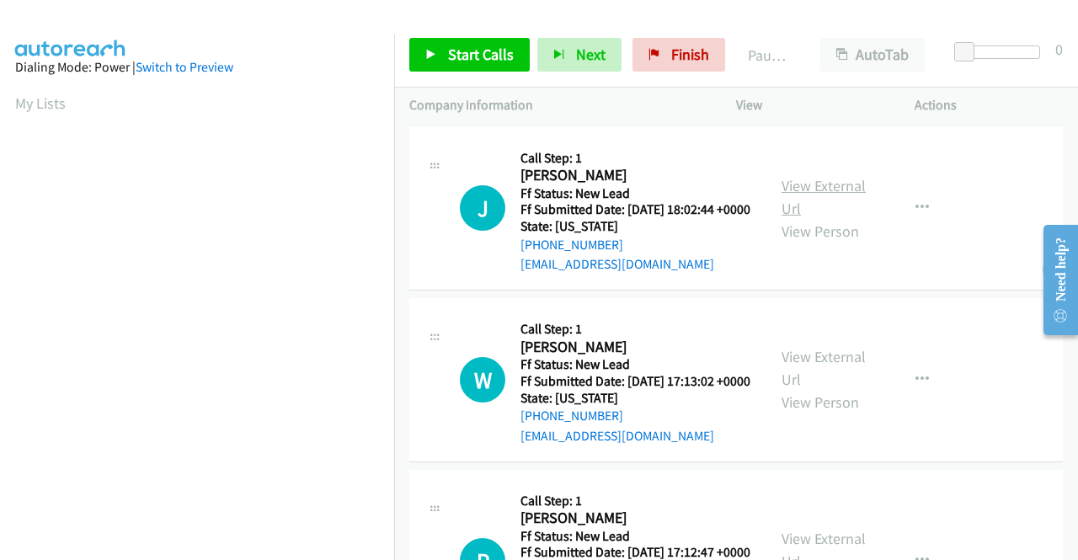
click at [826, 193] on link "View External Url" at bounding box center [824, 197] width 84 height 42
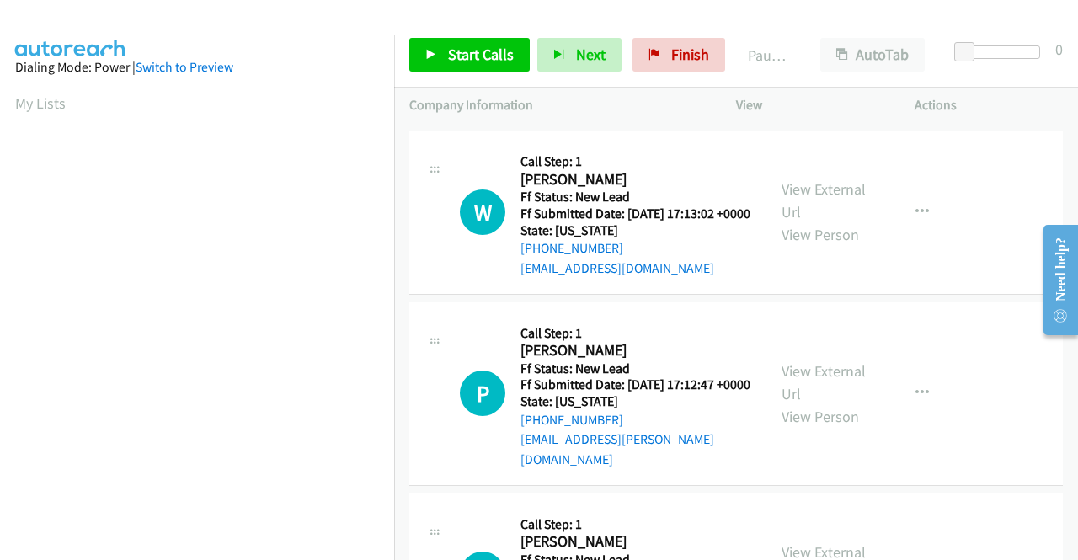
scroll to position [168, 0]
click at [471, 51] on span "Start Calls" at bounding box center [481, 54] width 66 height 19
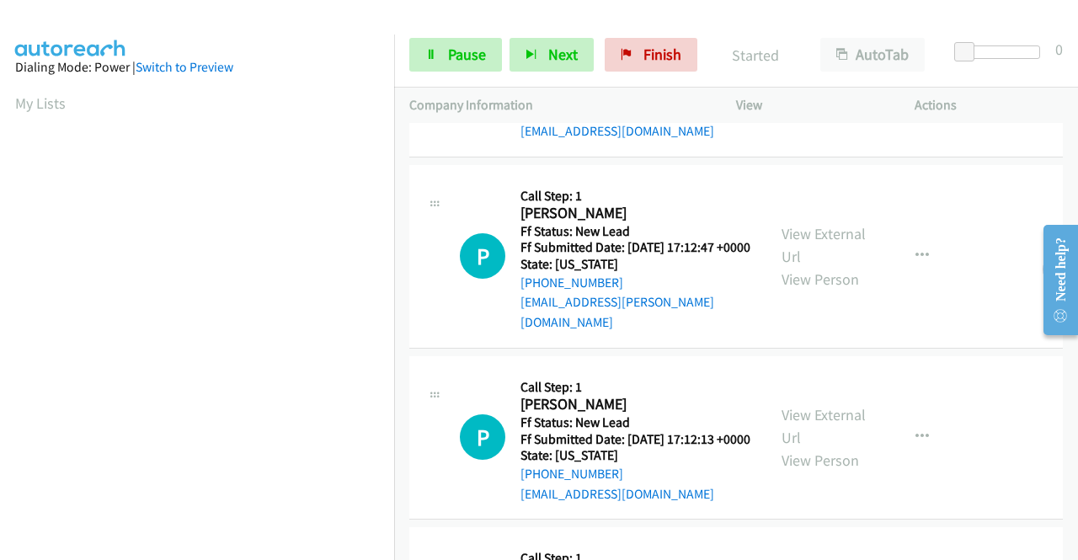
scroll to position [421, 0]
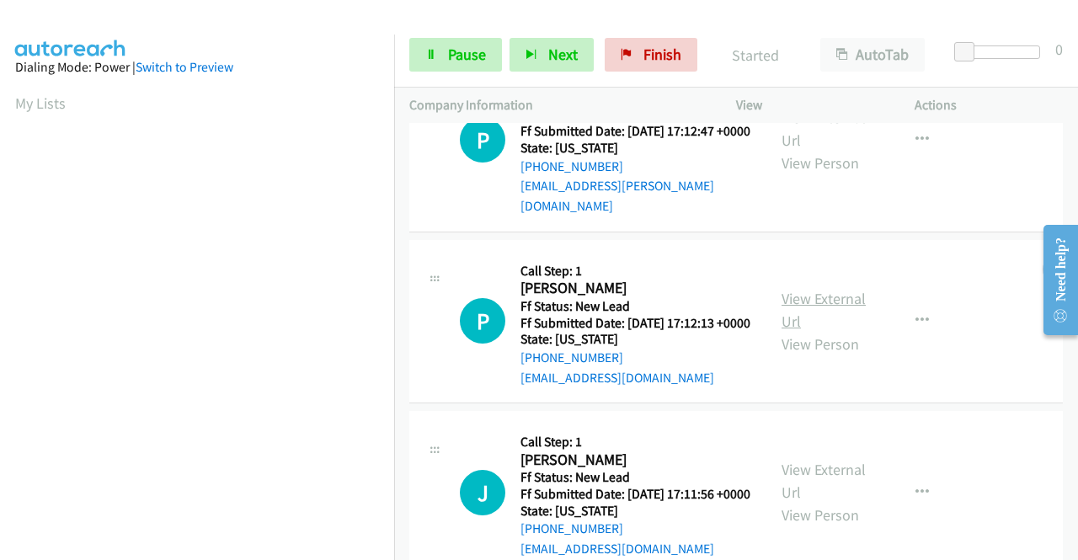
click at [807, 331] on link "View External Url" at bounding box center [824, 310] width 84 height 42
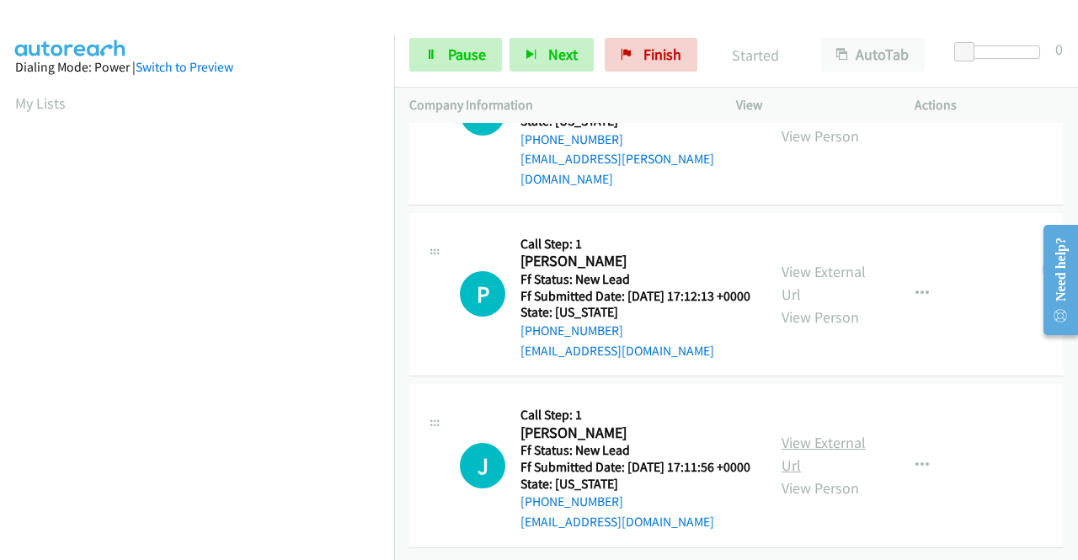
click at [825, 433] on link "View External Url" at bounding box center [824, 454] width 84 height 42
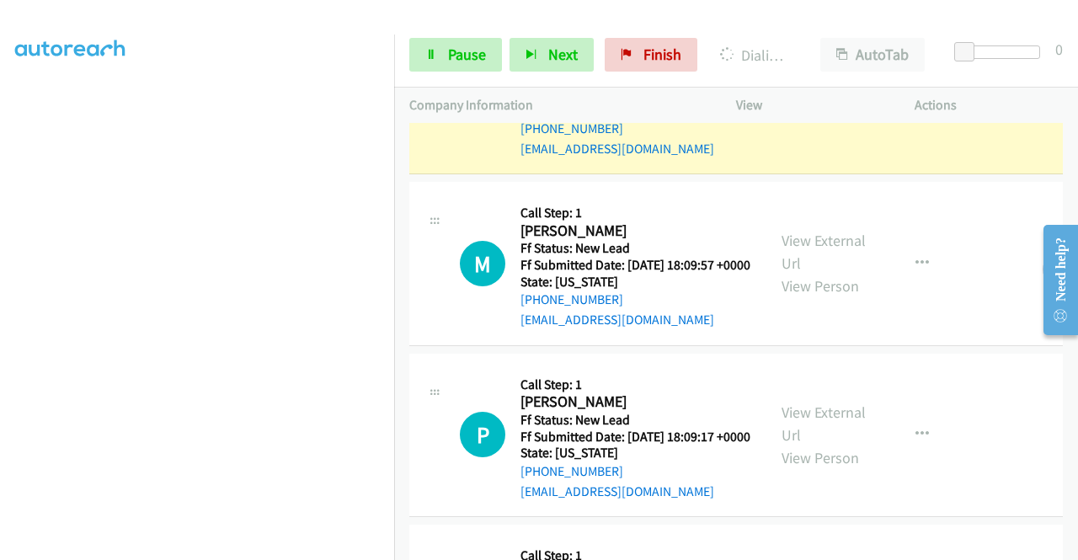
scroll to position [384, 0]
click at [458, 68] on link "Pause" at bounding box center [455, 55] width 93 height 34
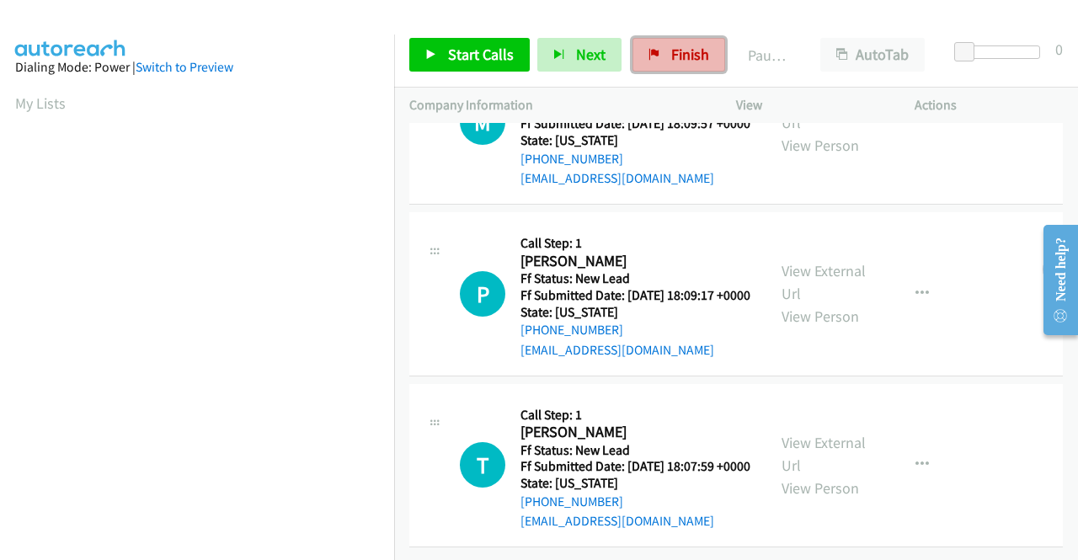
click at [665, 44] on link "Finish" at bounding box center [679, 55] width 93 height 34
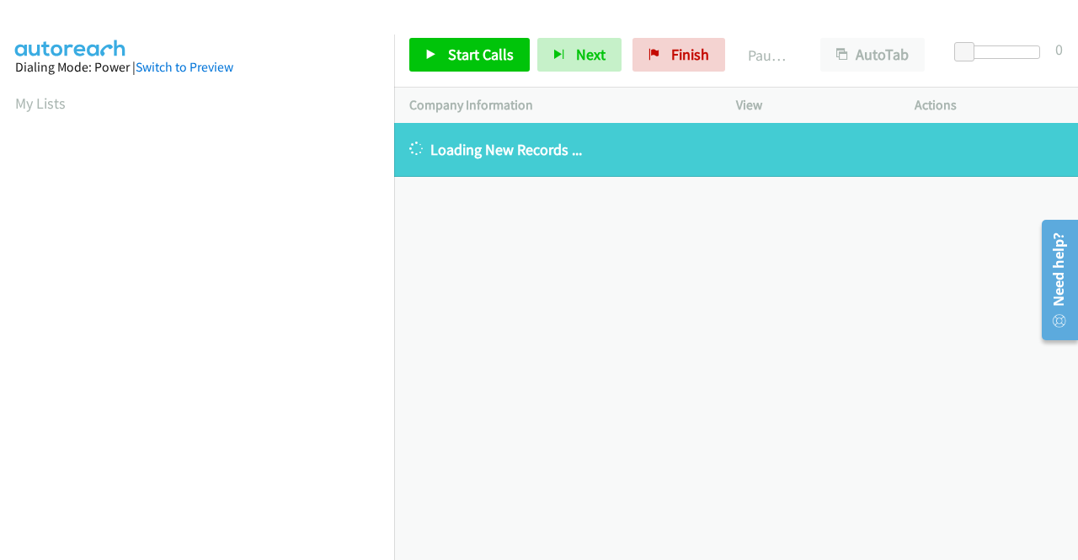
scroll to position [384, 0]
drag, startPoint x: 682, startPoint y: 48, endPoint x: 573, endPoint y: 85, distance: 115.6
click at [682, 48] on span "Finish" at bounding box center [690, 54] width 38 height 19
